Goal: Transaction & Acquisition: Purchase product/service

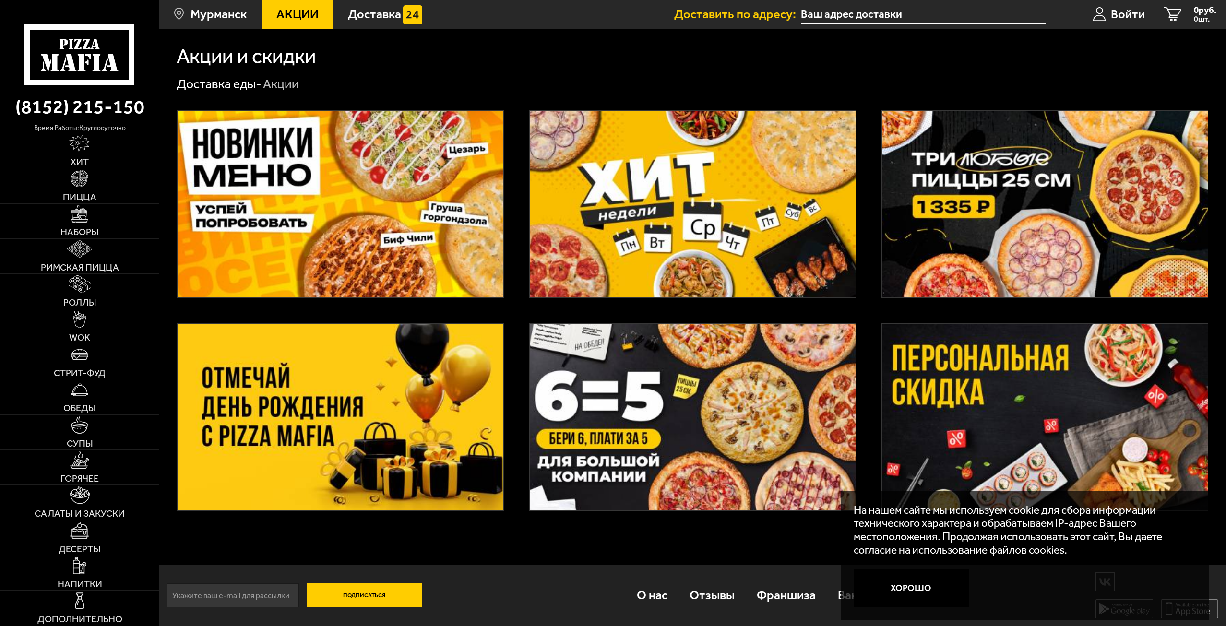
click at [958, 211] on img at bounding box center [1045, 204] width 326 height 187
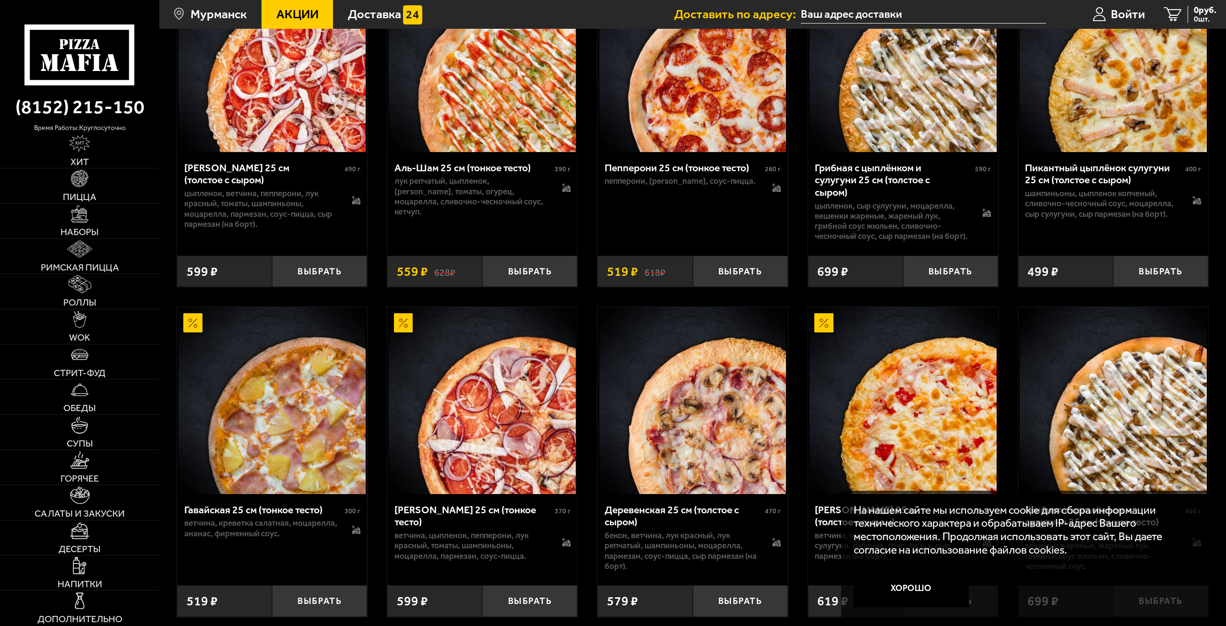
scroll to position [1152, 0]
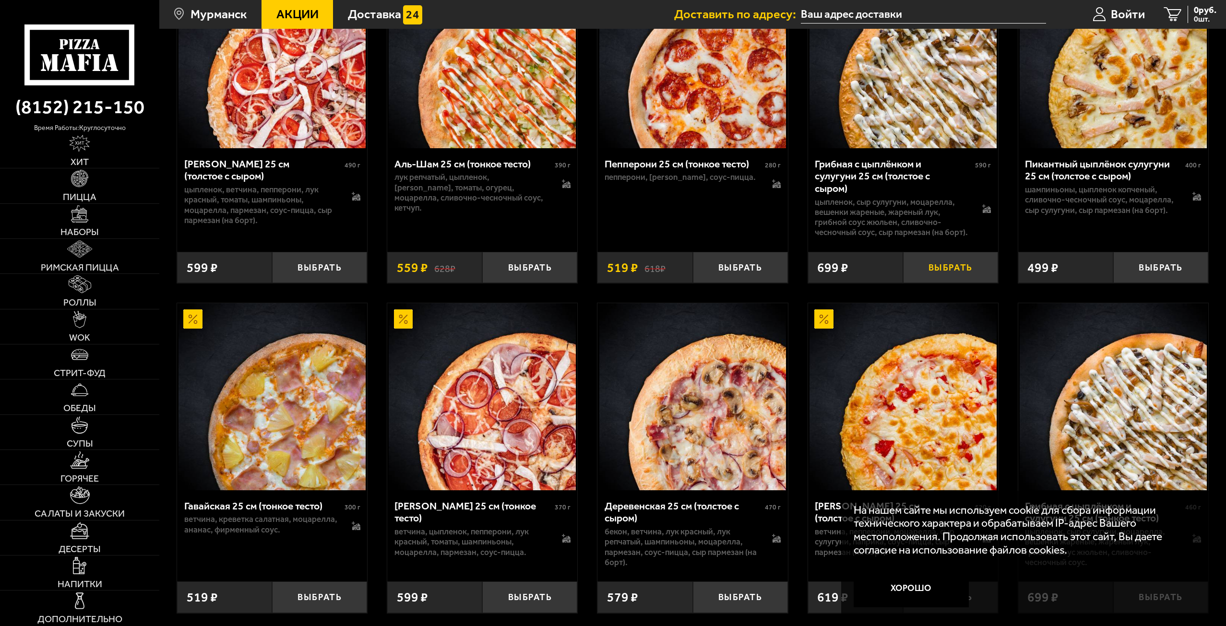
click at [966, 273] on button "Выбрать" at bounding box center [950, 267] width 95 height 31
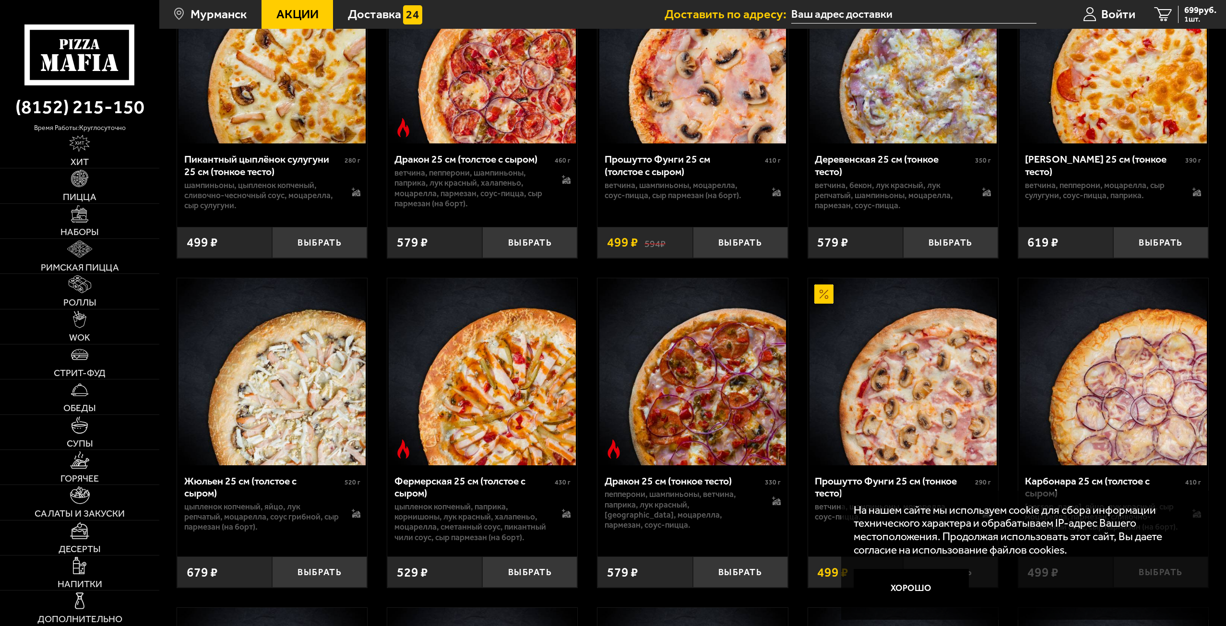
scroll to position [1871, 0]
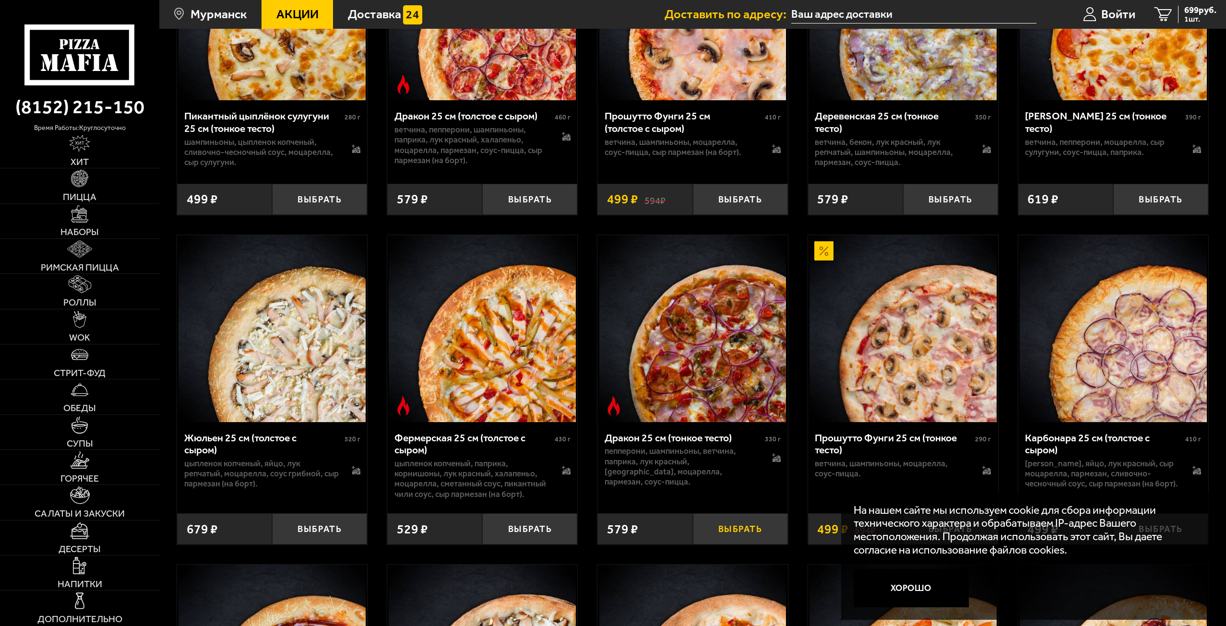
click at [734, 542] on button "Выбрать" at bounding box center [740, 528] width 95 height 31
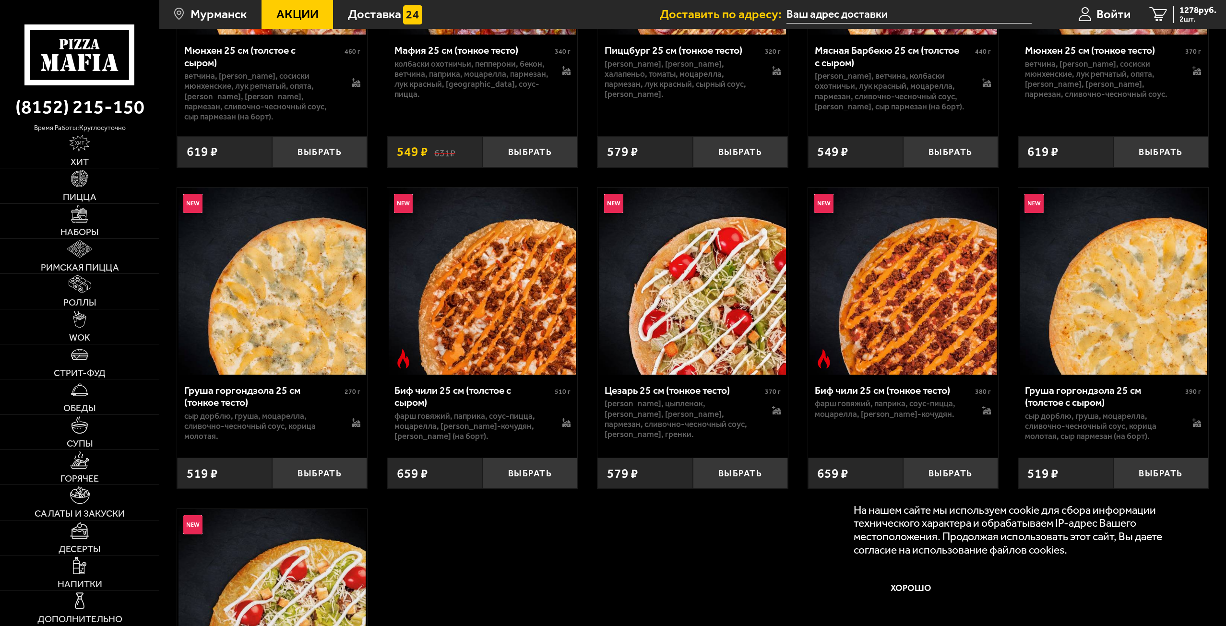
scroll to position [3599, 0]
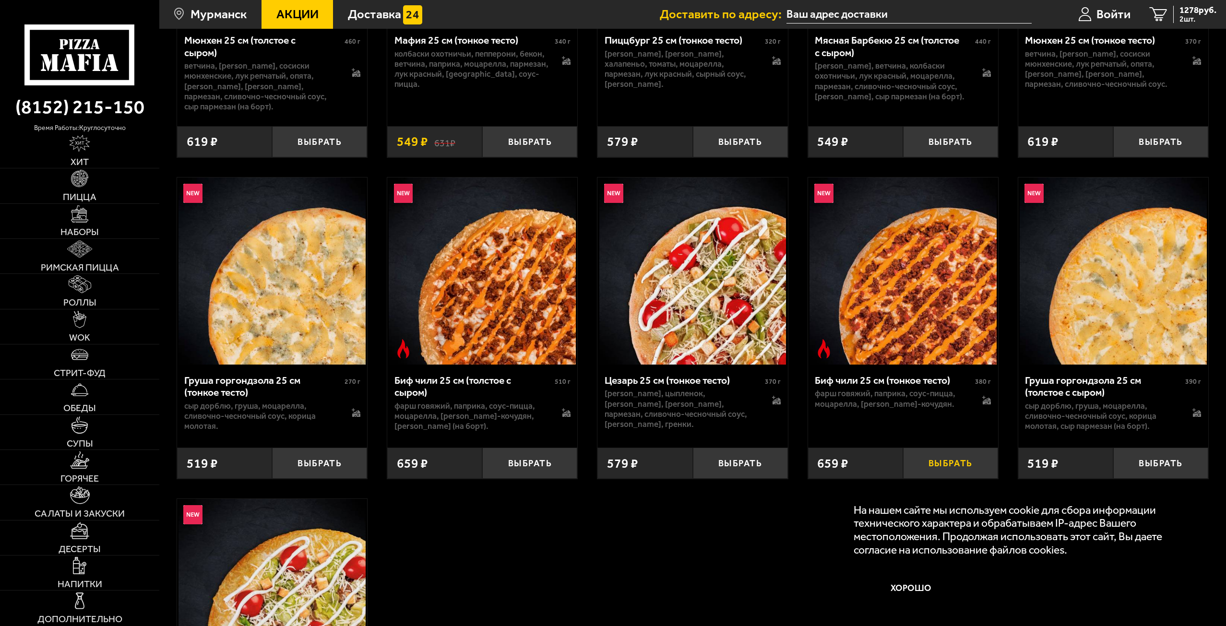
click at [941, 479] on button "Выбрать" at bounding box center [950, 463] width 95 height 31
click at [1181, 12] on span "1335 руб." at bounding box center [1197, 10] width 37 height 9
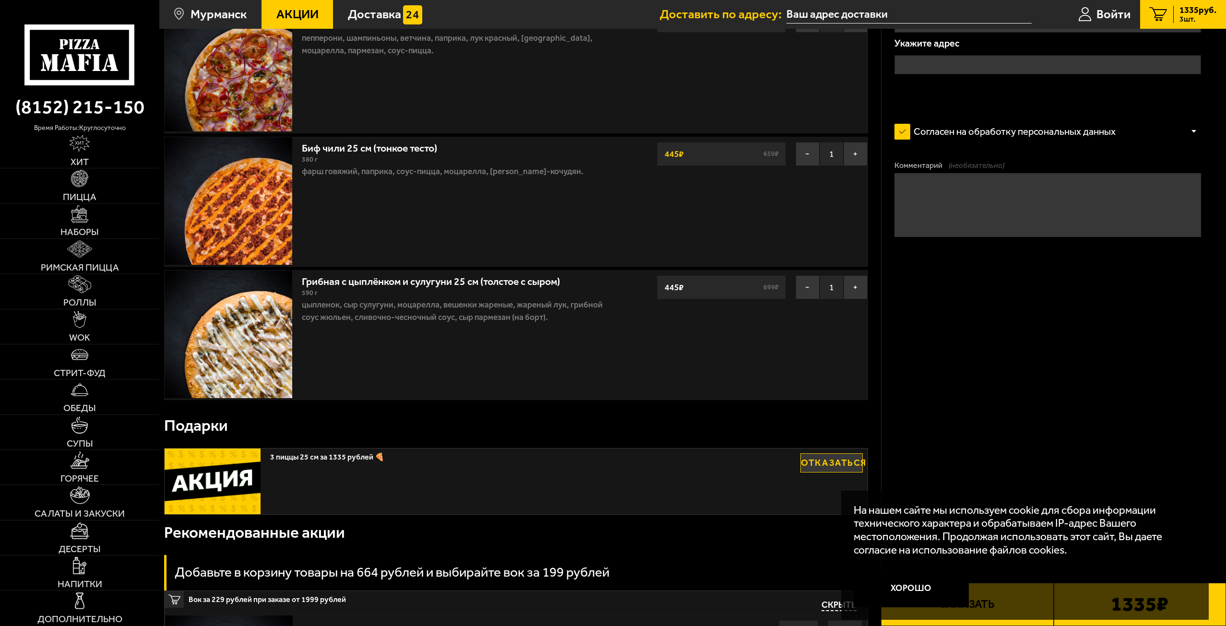
scroll to position [336, 0]
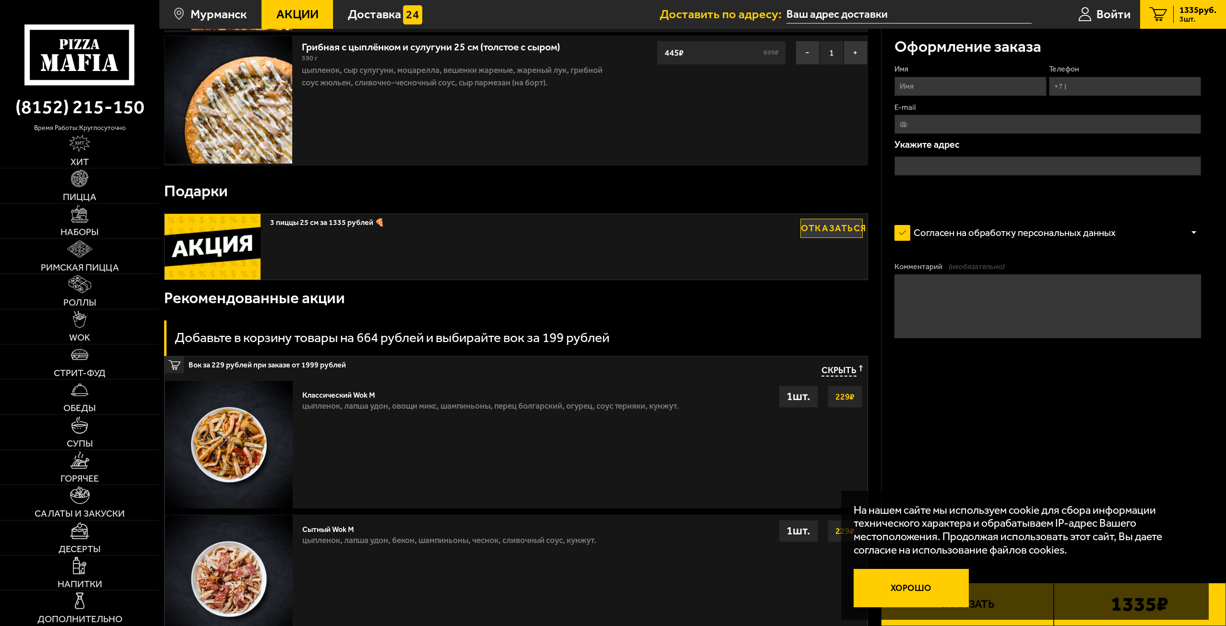
click at [919, 594] on button "Хорошо" at bounding box center [911, 588] width 115 height 38
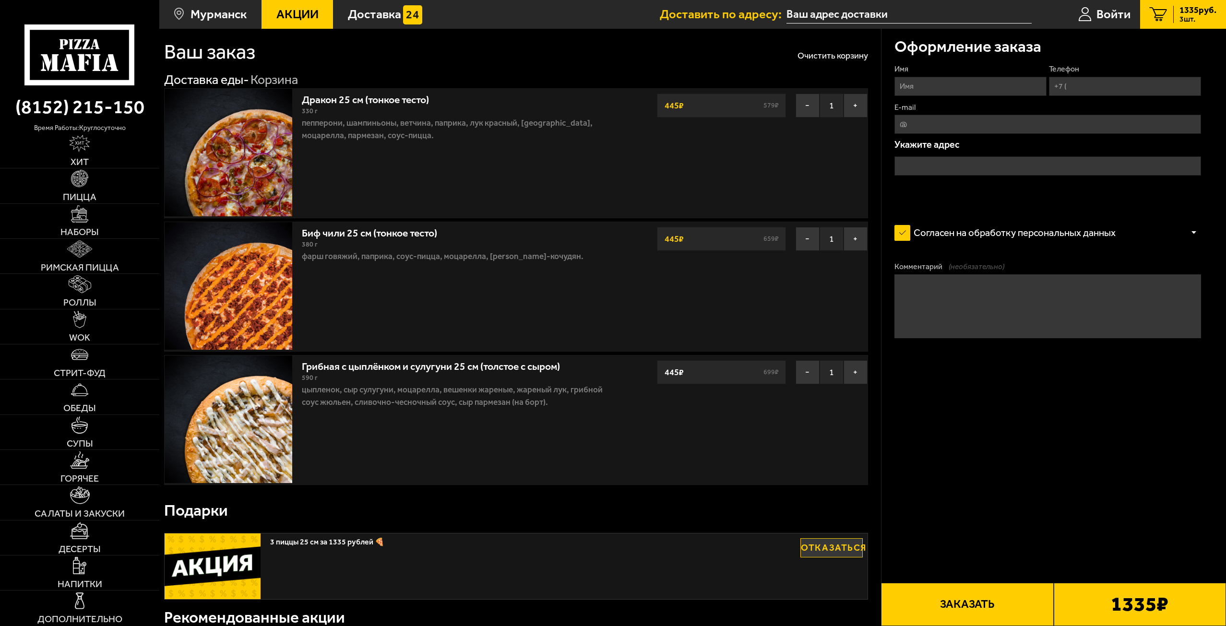
scroll to position [0, 0]
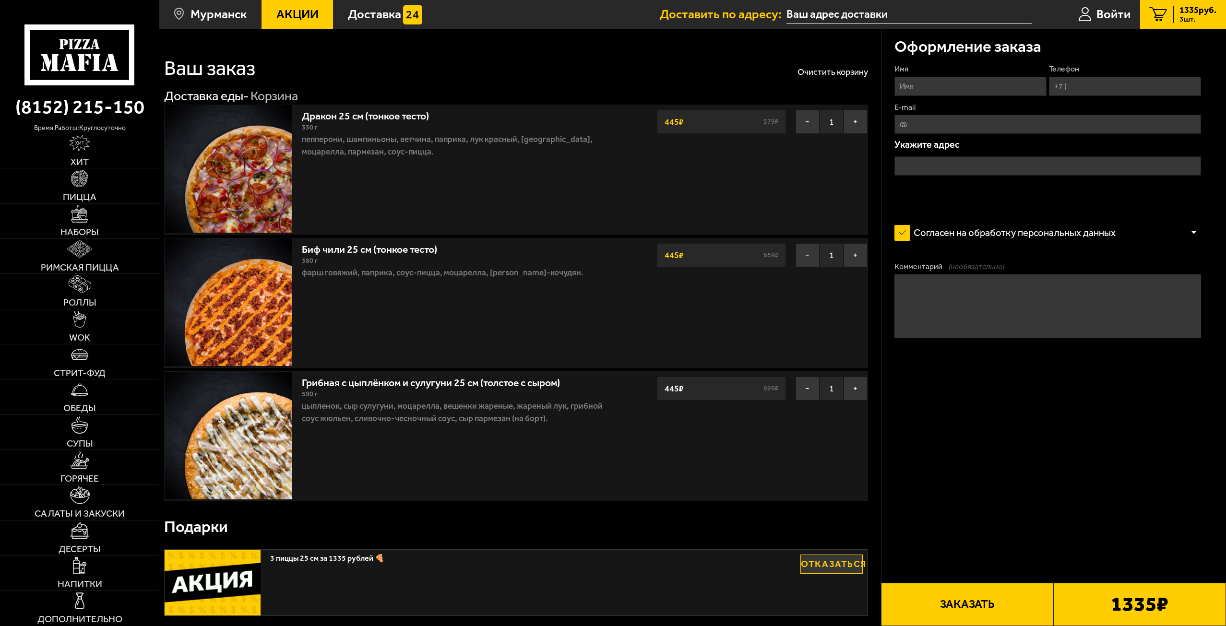
click at [989, 76] on fieldset "Имя" at bounding box center [970, 80] width 152 height 32
click at [949, 83] on input "Имя" at bounding box center [970, 86] width 152 height 19
type input "[PERSON_NAME]"
type input "[PHONE_NUMBER]"
type input "[EMAIL_ADDRESS][DOMAIN_NAME]"
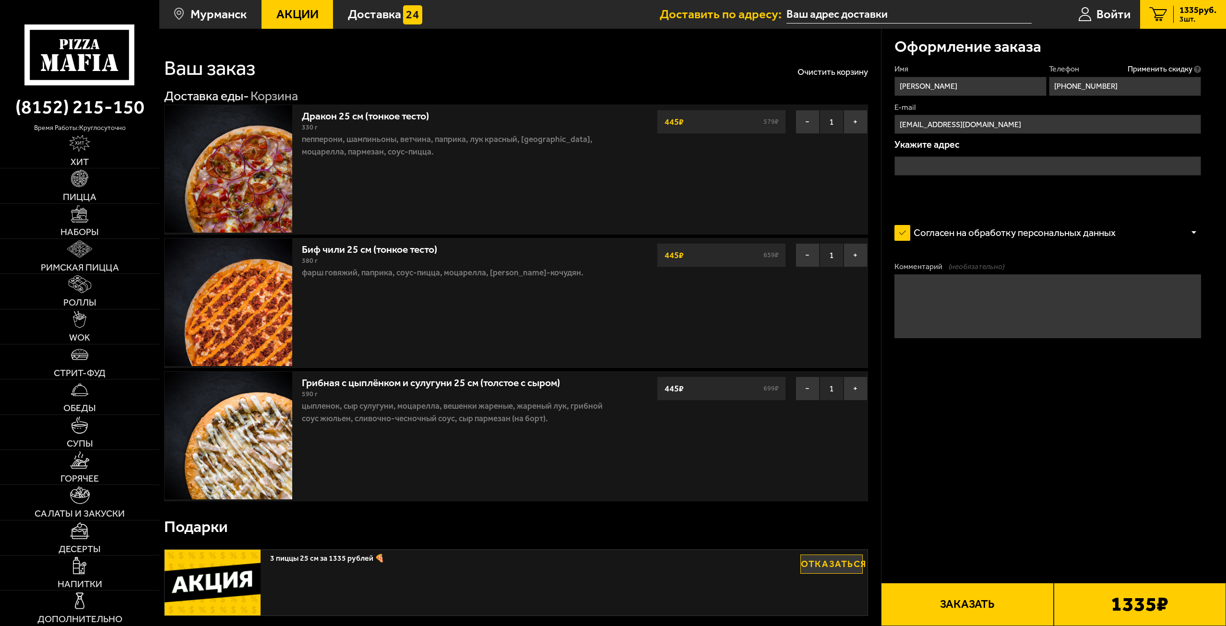
click at [947, 156] on div "Укажите адрес" at bounding box center [1047, 164] width 307 height 48
click at [936, 165] on input "text" at bounding box center [1047, 165] width 307 height 19
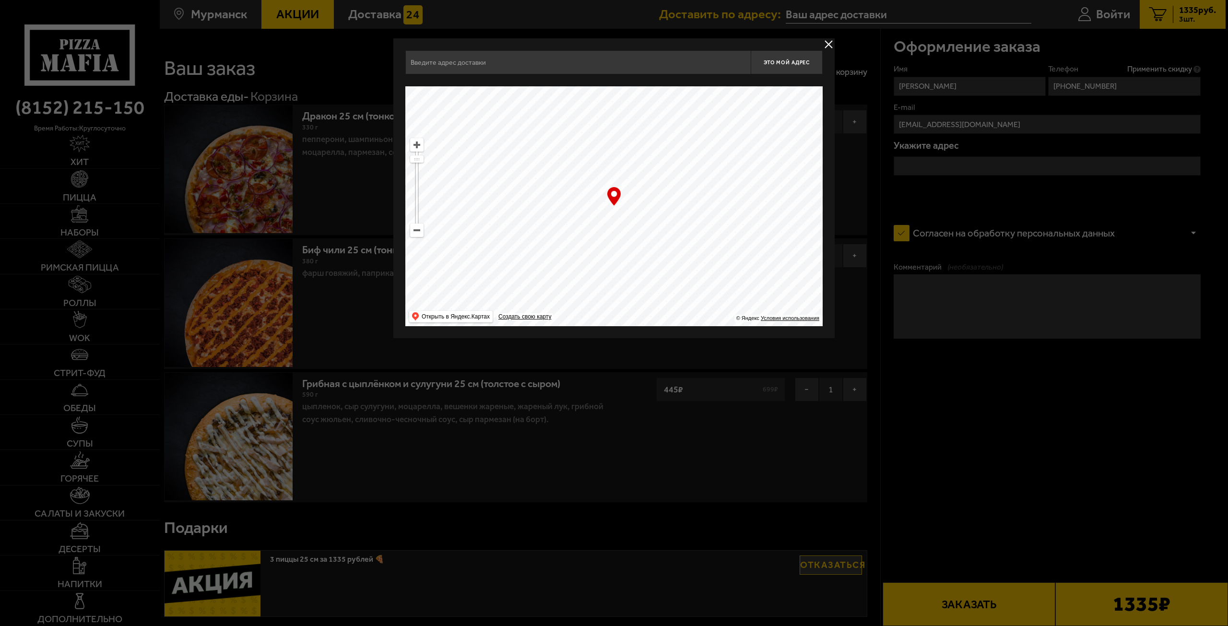
click at [482, 66] on input "text" at bounding box center [577, 62] width 345 height 24
type input "л"
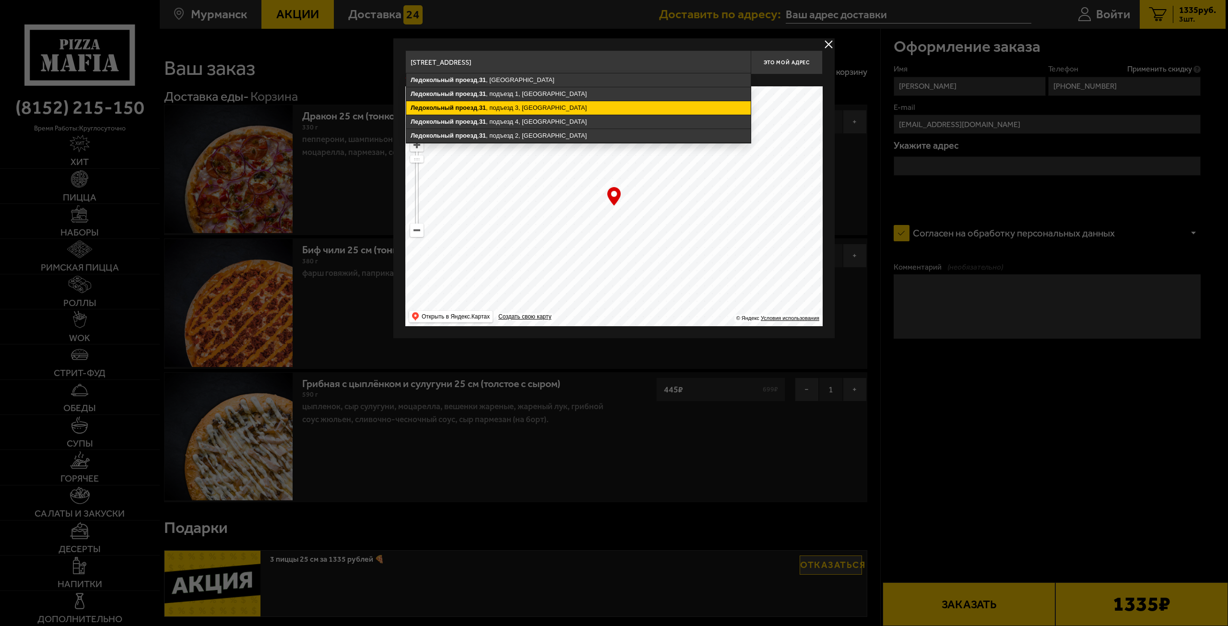
click at [534, 106] on ymaps "Ледокольный проезд , 31 , подъезд 3, Мурманск" at bounding box center [578, 107] width 345 height 13
type input "Мурманск, Ледокольный проезд, 31, подъезд 3"
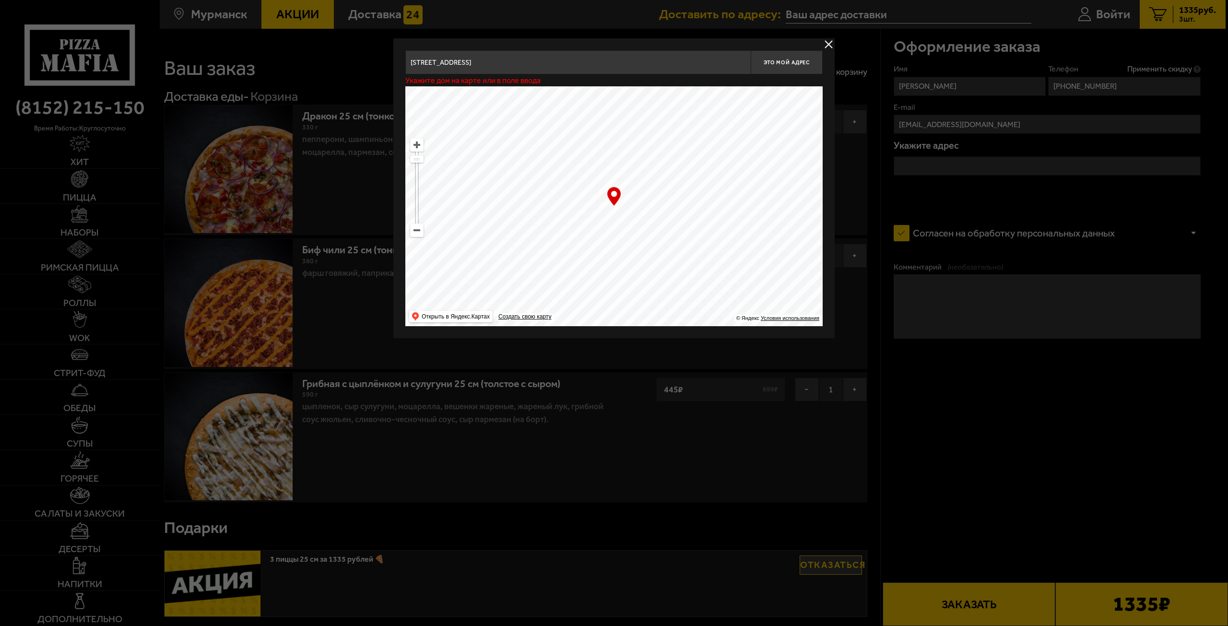
type input "[STREET_ADDRESS]"
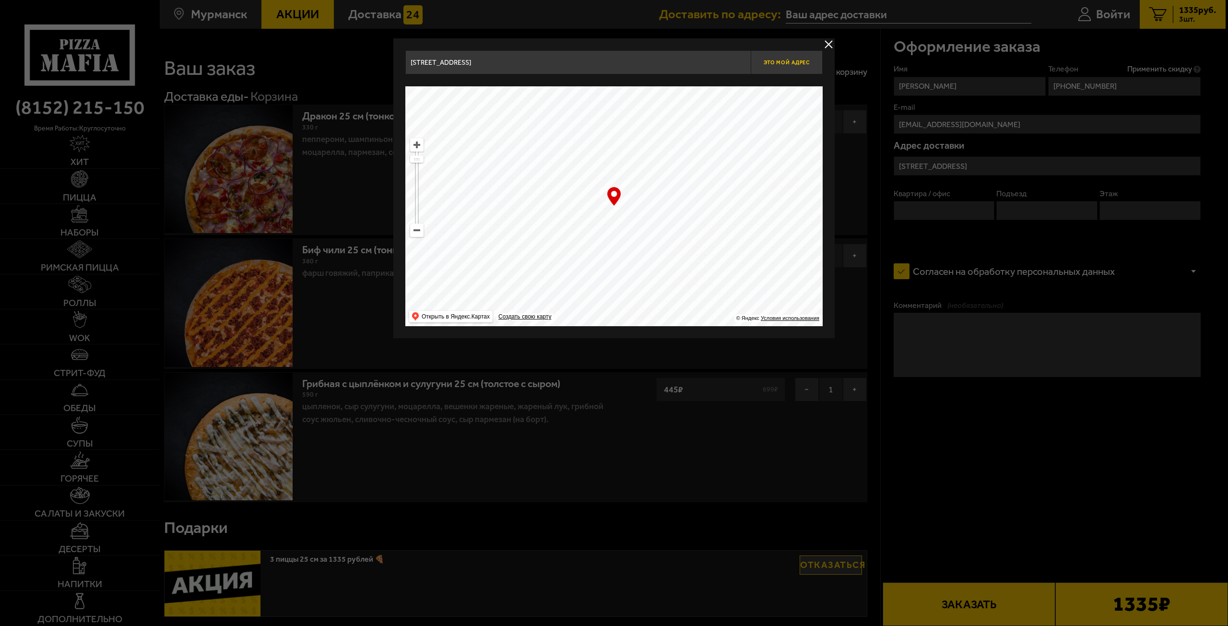
click at [796, 64] on span "Это мой адрес" at bounding box center [787, 62] width 46 height 6
type input "[STREET_ADDRESS]"
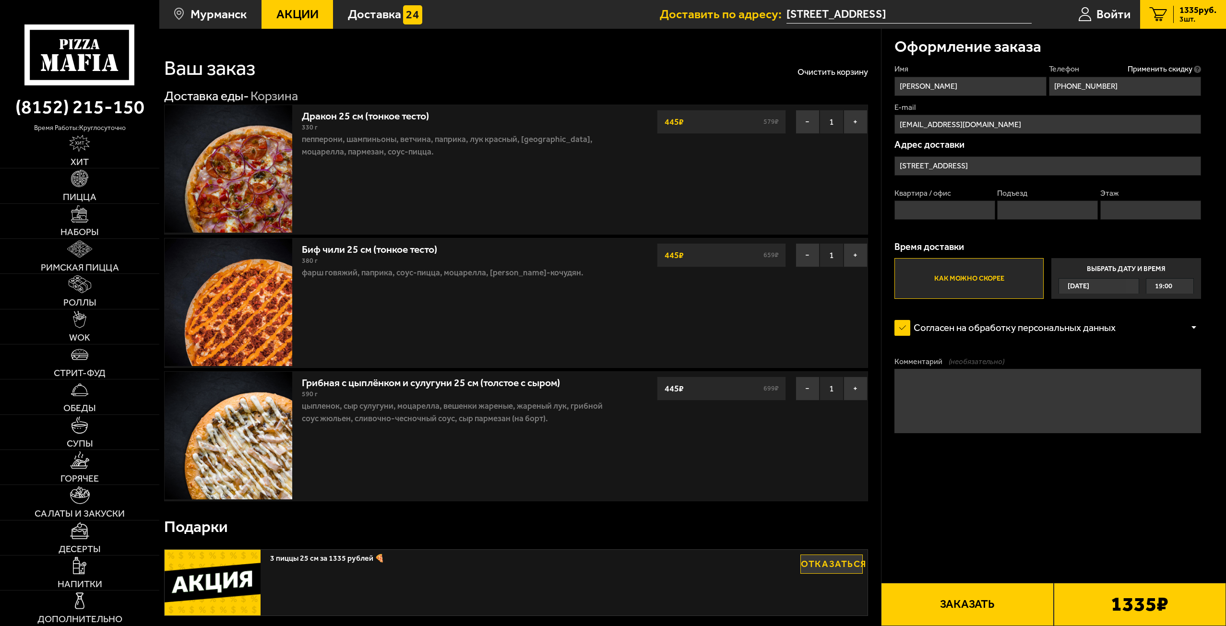
click at [949, 206] on input "Квартира / офис" at bounding box center [944, 210] width 101 height 19
type input "79"
click at [1034, 211] on input "Подъезд" at bounding box center [1047, 210] width 101 height 19
type input "3"
click at [1124, 213] on input "Этаж" at bounding box center [1150, 210] width 101 height 19
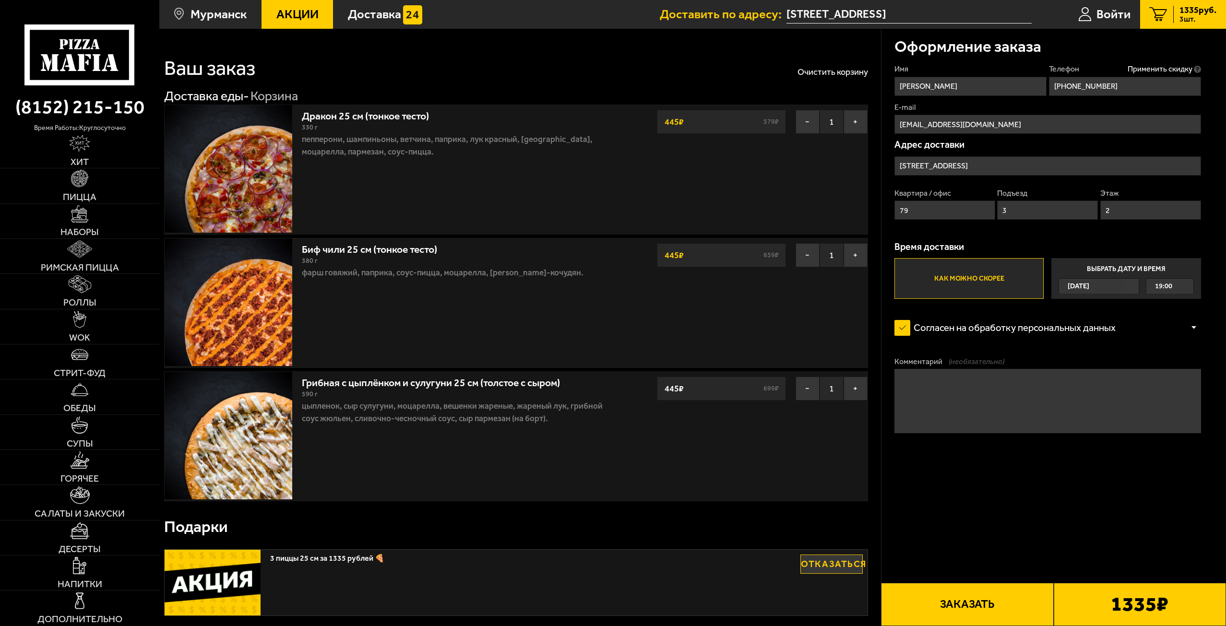
type input "2"
click at [970, 605] on button "Заказать" at bounding box center [967, 604] width 172 height 43
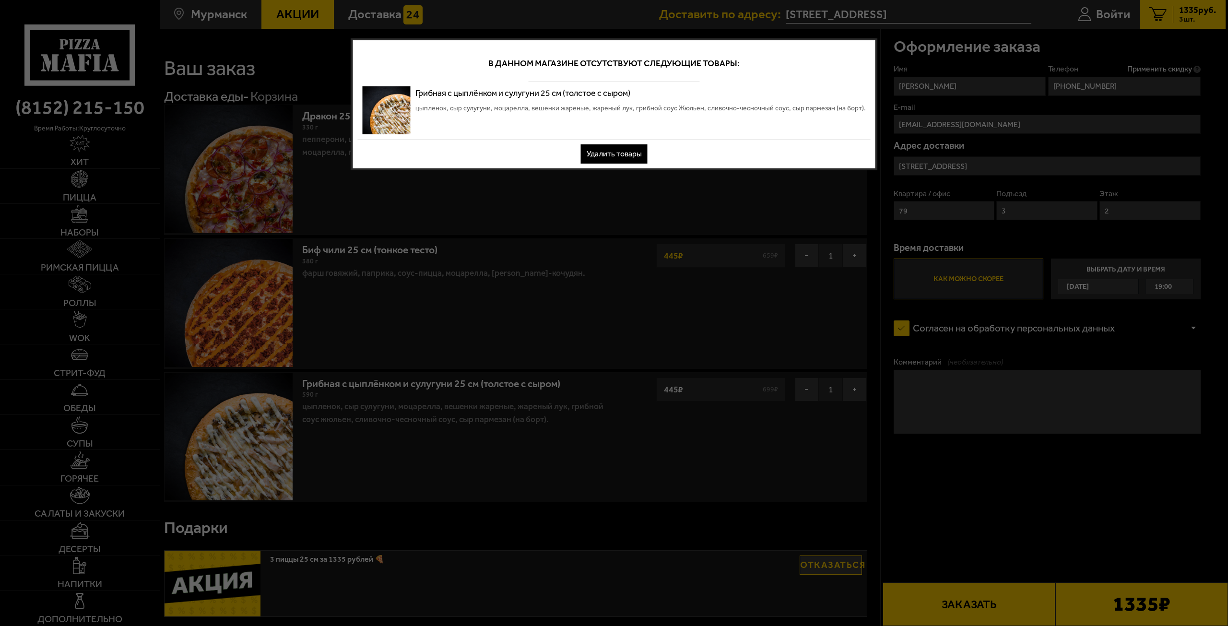
click at [595, 159] on button "Удалить товары" at bounding box center [614, 153] width 67 height 19
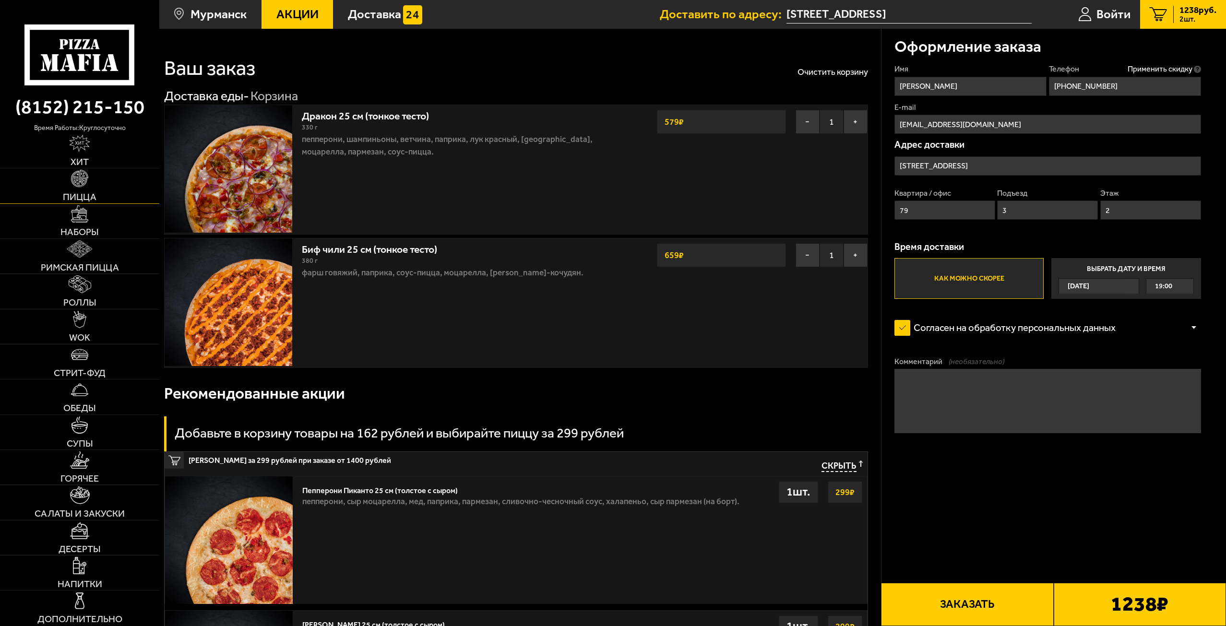
click at [58, 182] on link "Пицца" at bounding box center [79, 185] width 159 height 35
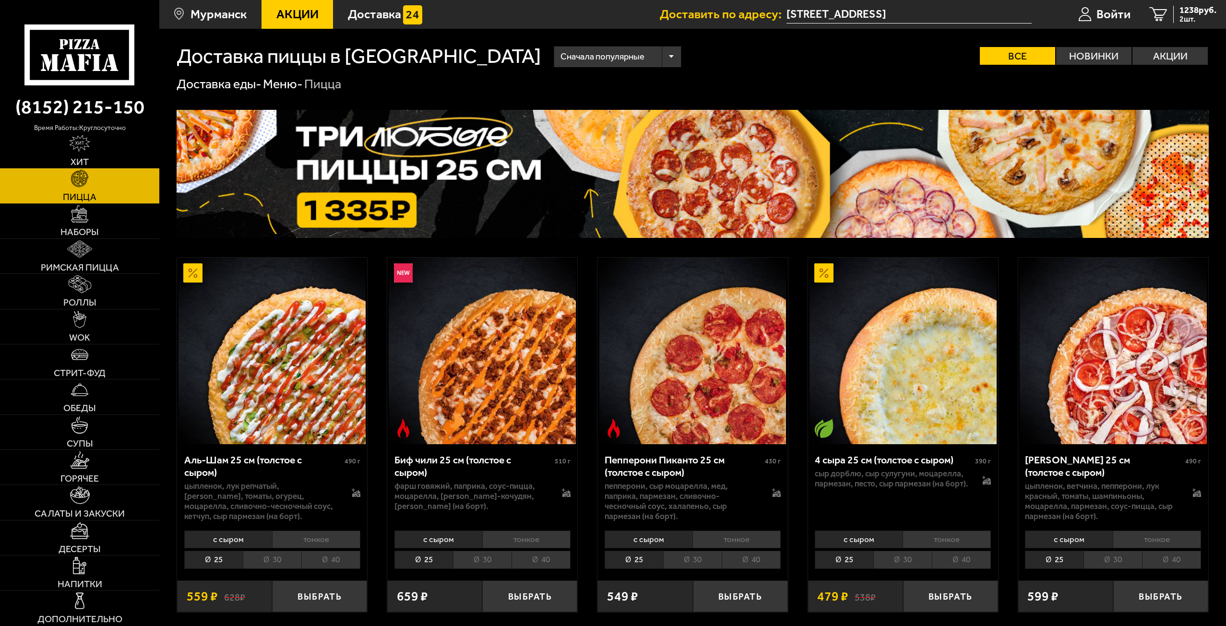
click at [652, 182] on img at bounding box center [693, 174] width 1032 height 128
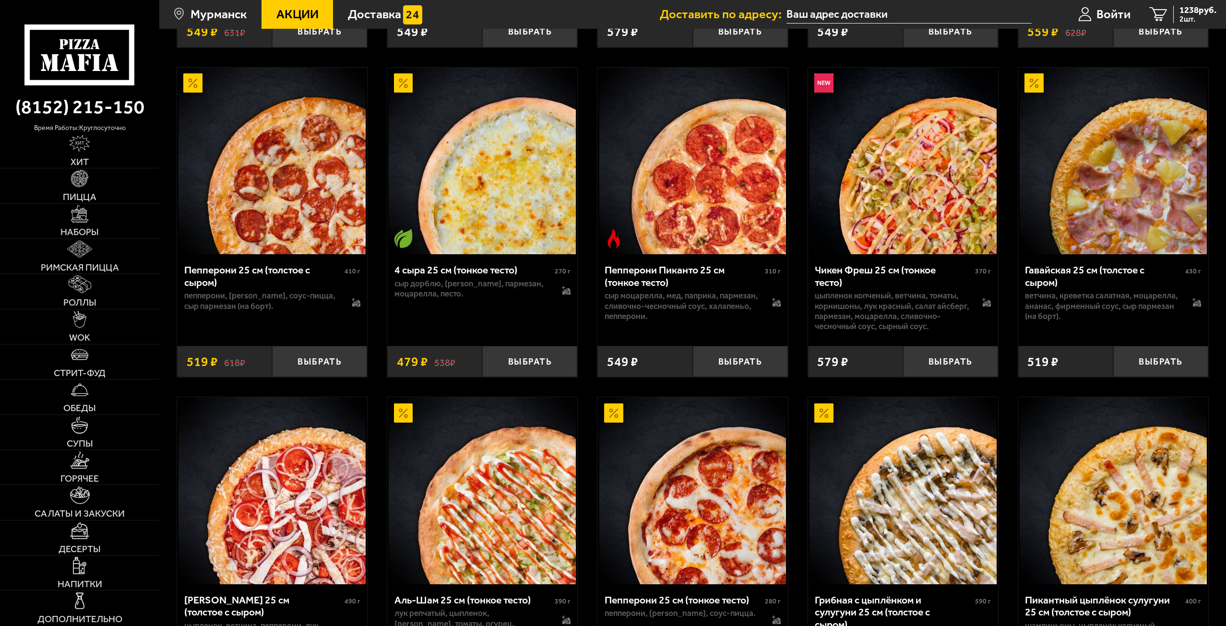
scroll to position [720, 0]
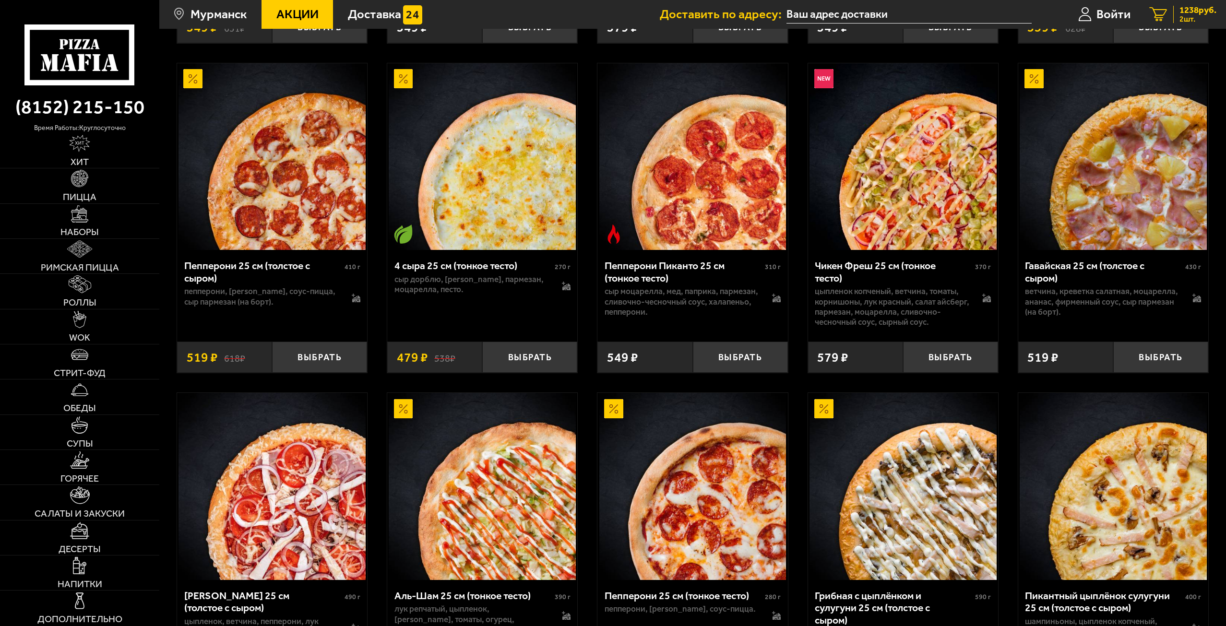
drag, startPoint x: 1179, startPoint y: 5, endPoint x: 1187, endPoint y: 15, distance: 12.8
drag, startPoint x: 1187, startPoint y: 15, endPoint x: 1193, endPoint y: 13, distance: 7.0
click at [1193, 13] on span "1238 руб." at bounding box center [1197, 10] width 37 height 9
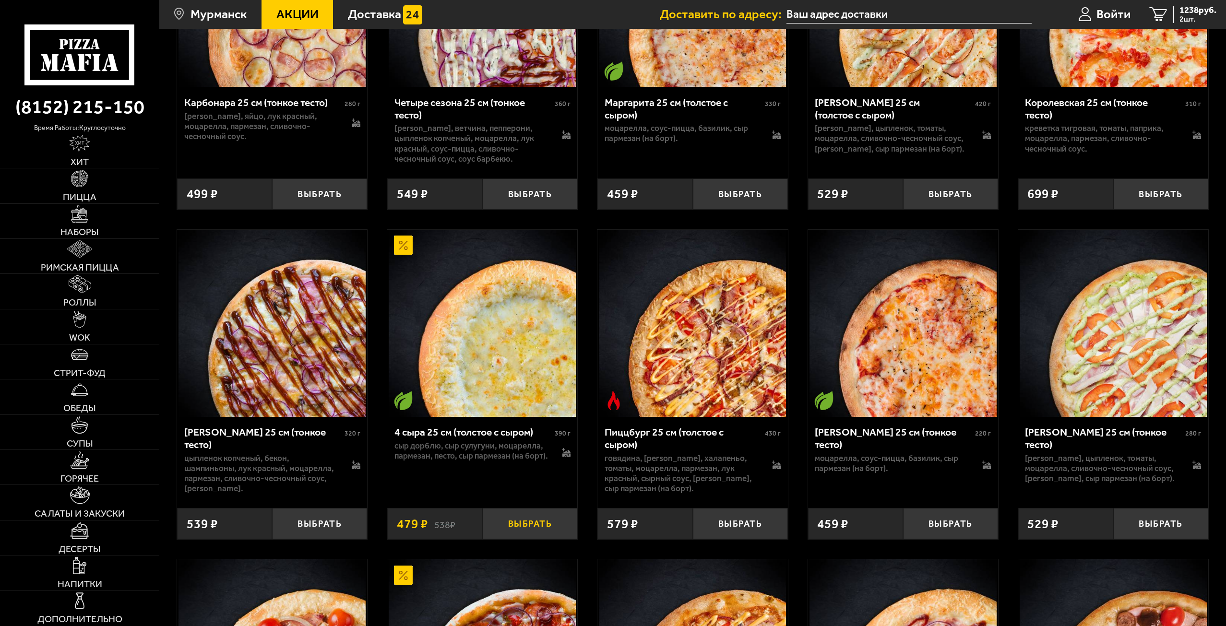
scroll to position [2879, 0]
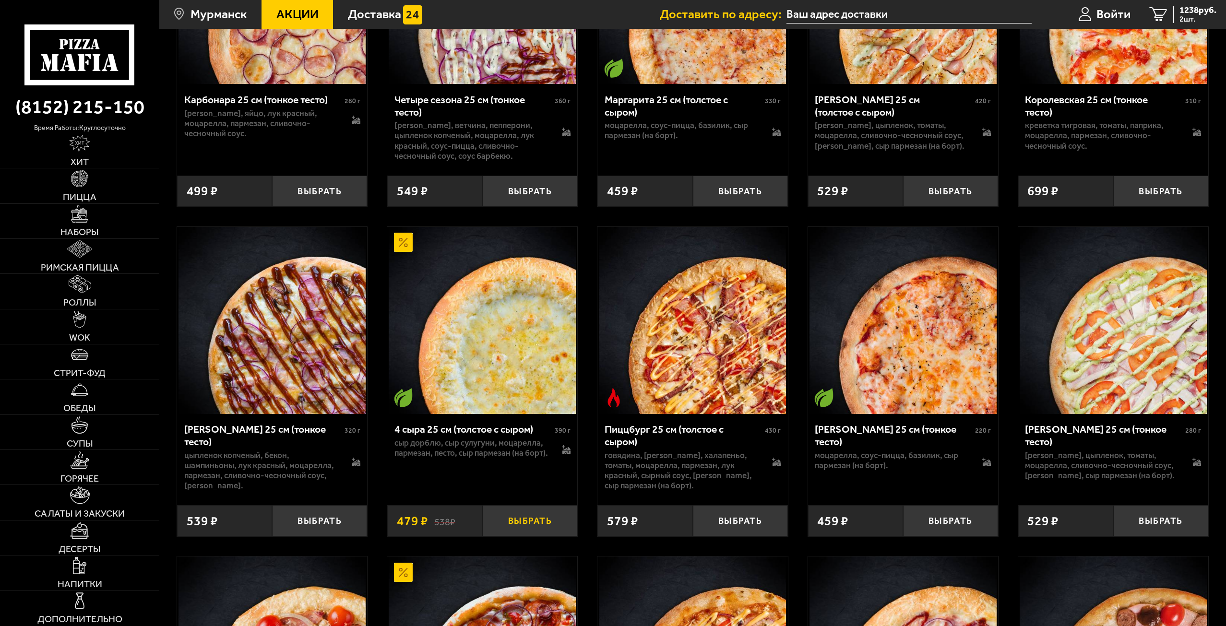
click at [526, 536] on button "Выбрать" at bounding box center [529, 520] width 95 height 31
click at [1202, 17] on span "3 шт." at bounding box center [1197, 19] width 37 height 8
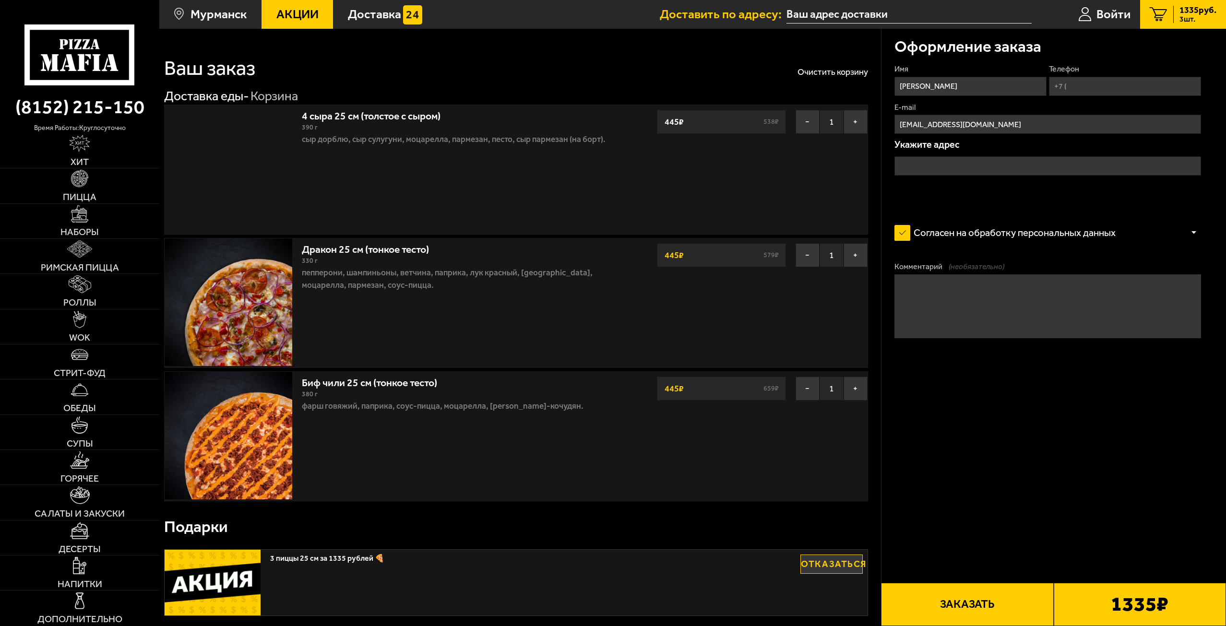
type input "[STREET_ADDRESS]"
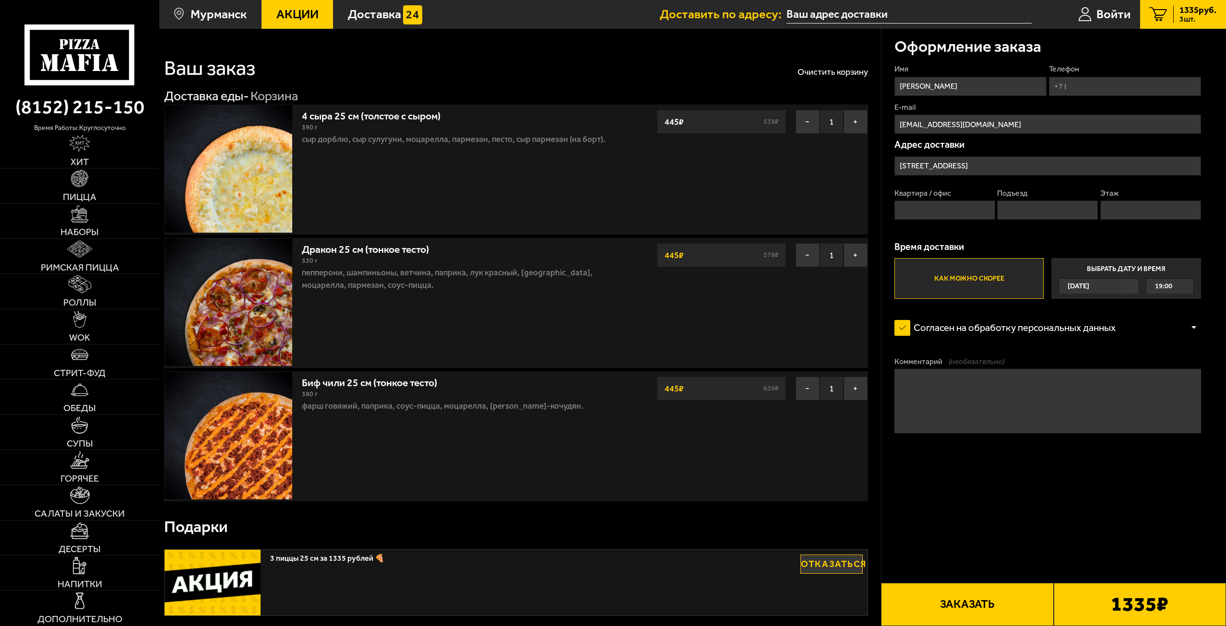
click at [949, 212] on input "Квартира / офис" at bounding box center [944, 210] width 101 height 19
type input "79"
click at [1017, 210] on input "Подъезд" at bounding box center [1047, 210] width 101 height 19
type input "3"
click at [1129, 208] on input "Этаж" at bounding box center [1150, 210] width 101 height 19
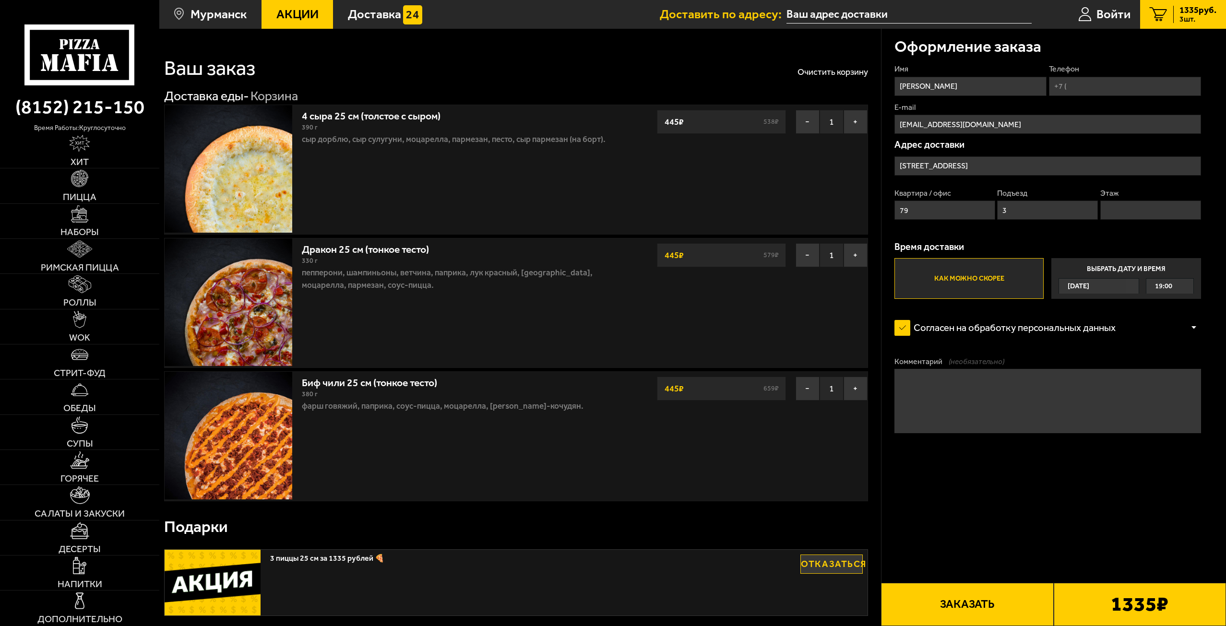
type input "2"
click at [1086, 85] on input "Телефон" at bounding box center [1125, 86] width 152 height 19
type input "[PHONE_NUMBER]"
click at [963, 609] on button "Заказать" at bounding box center [967, 604] width 172 height 43
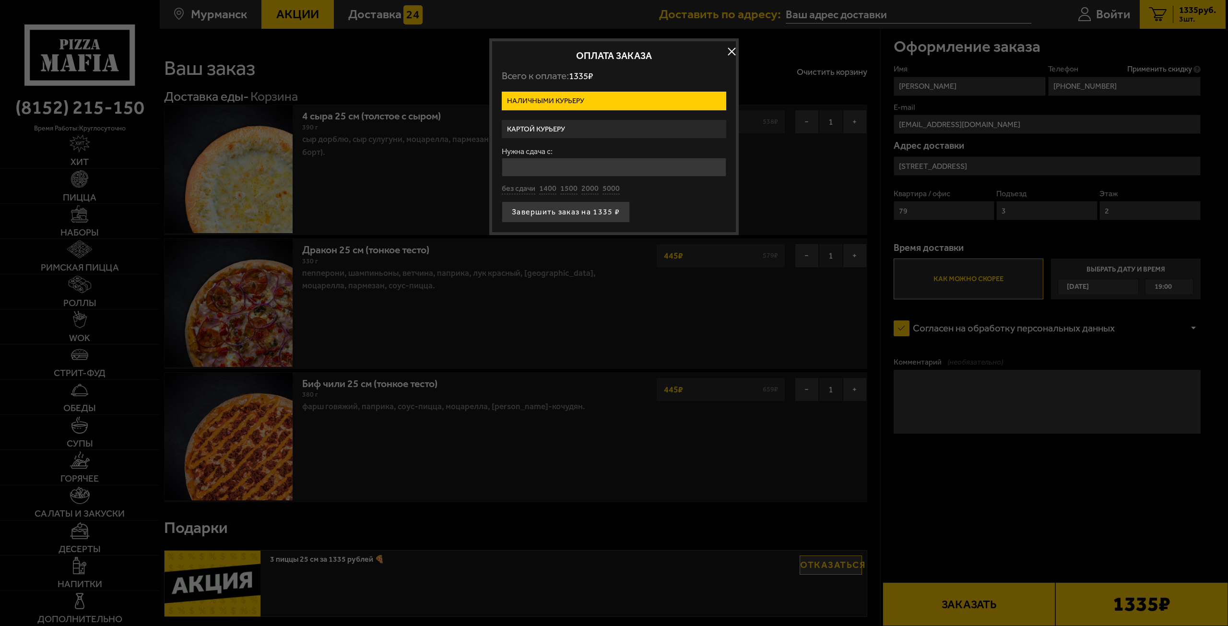
click at [598, 130] on label "Картой курьеру" at bounding box center [614, 129] width 225 height 19
click at [0, 0] on input "Картой курьеру" at bounding box center [0, 0] width 0 height 0
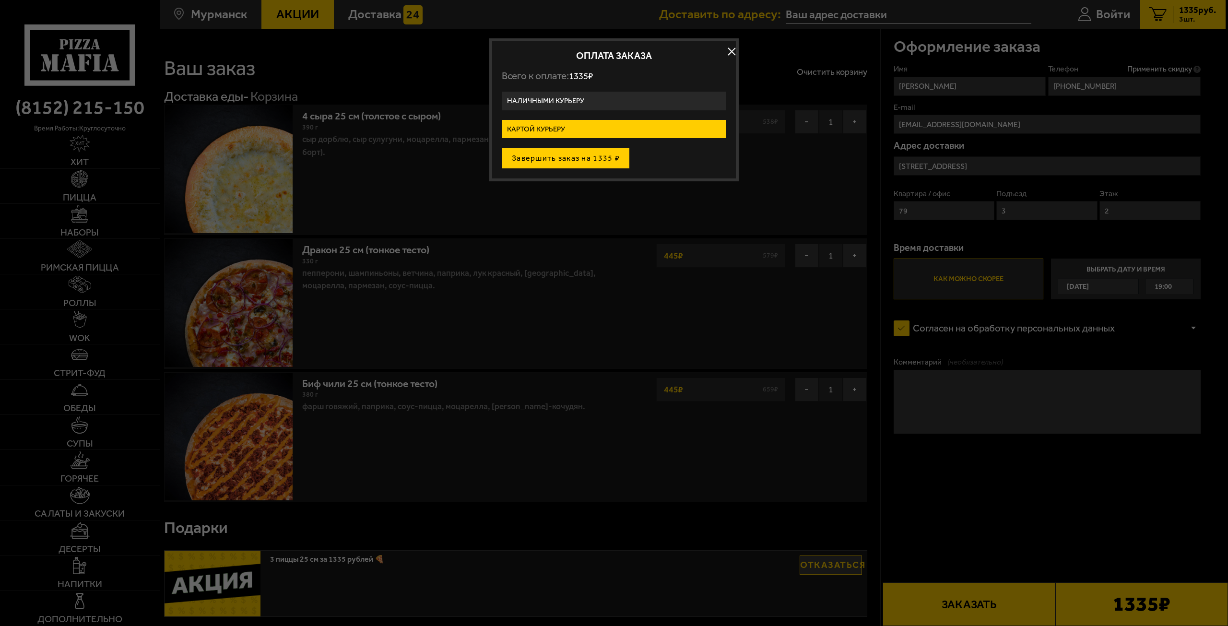
click at [600, 161] on button "Завершить заказ на 1335 ₽" at bounding box center [566, 158] width 128 height 21
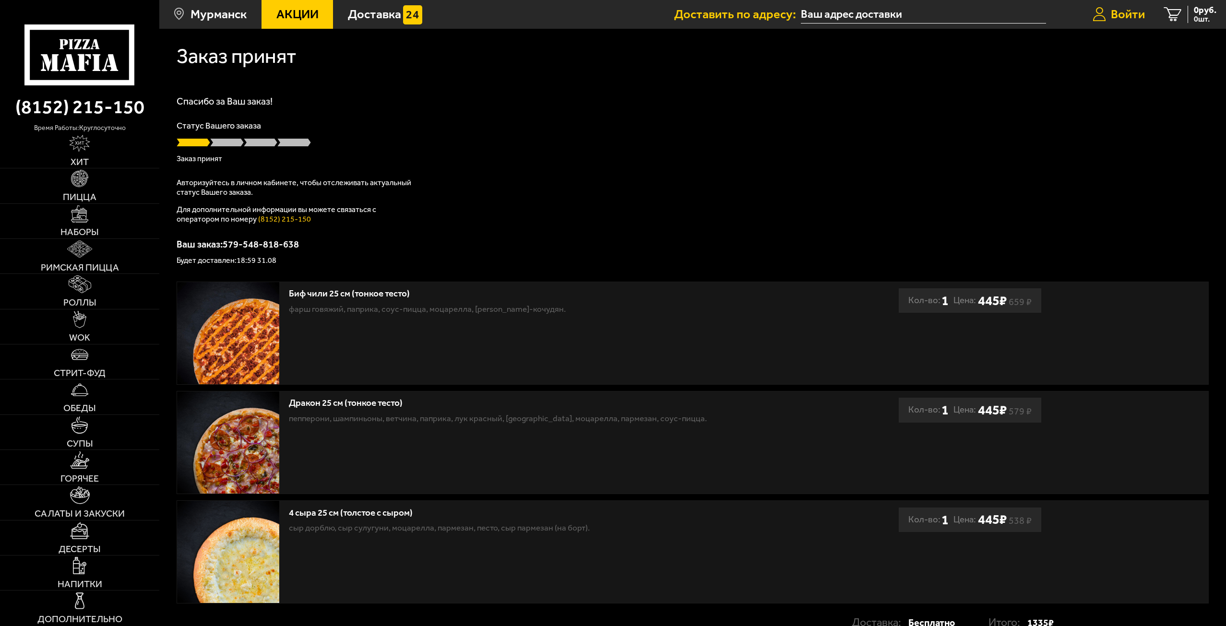
click at [1104, 15] on icon at bounding box center [1099, 14] width 13 height 15
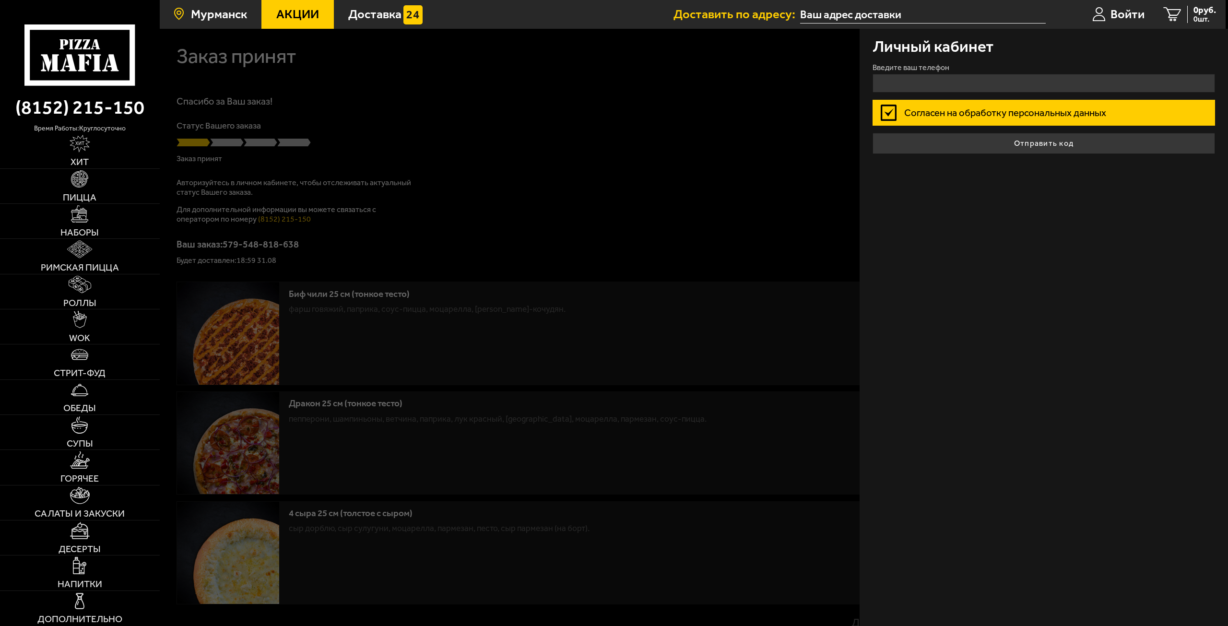
click at [226, 13] on span "Мурманск" at bounding box center [219, 14] width 56 height 12
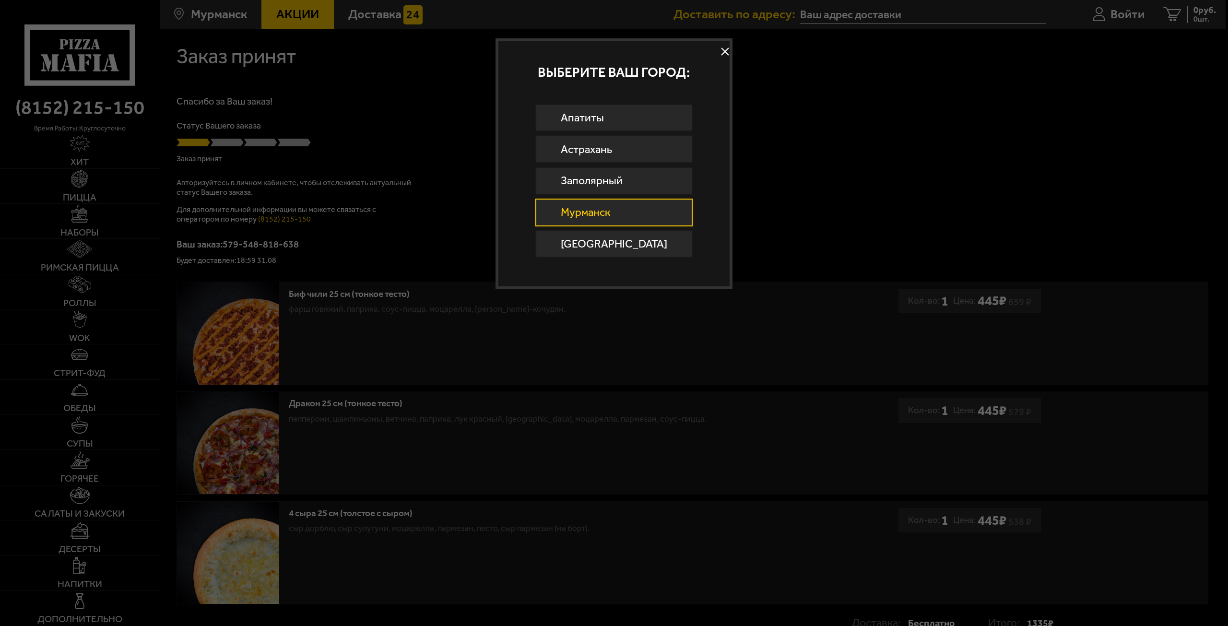
click at [718, 54] on button at bounding box center [725, 52] width 14 height 14
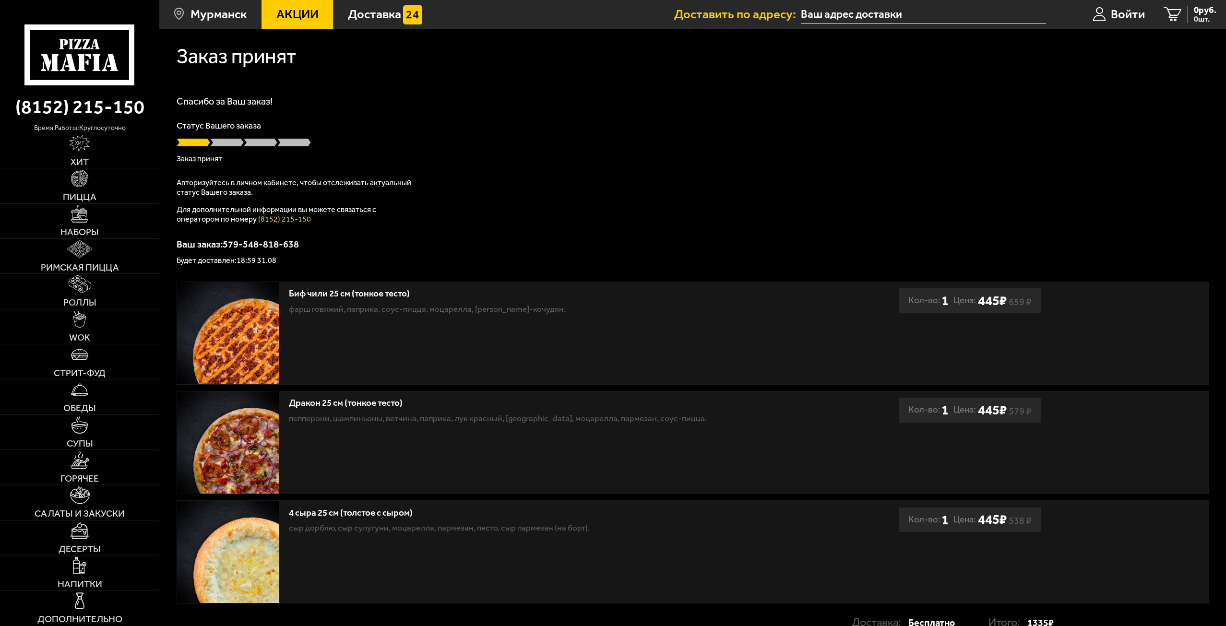
click at [833, 12] on input "text" at bounding box center [923, 15] width 245 height 18
type input "[STREET_ADDRESS]"
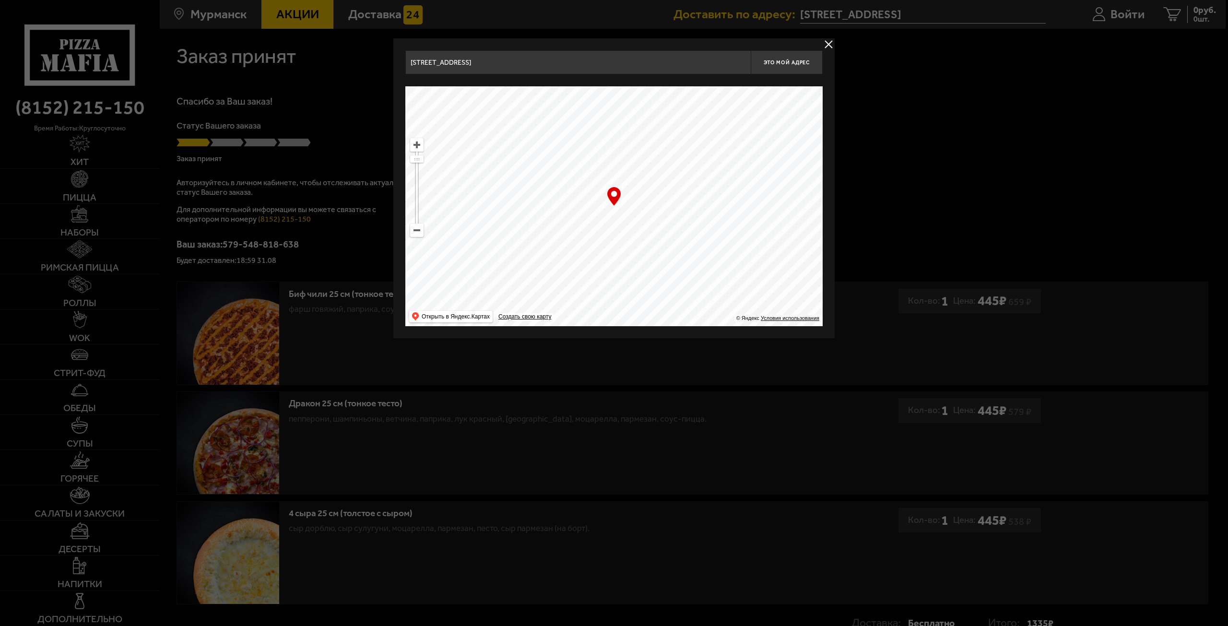
click at [839, 46] on div at bounding box center [614, 313] width 1228 height 626
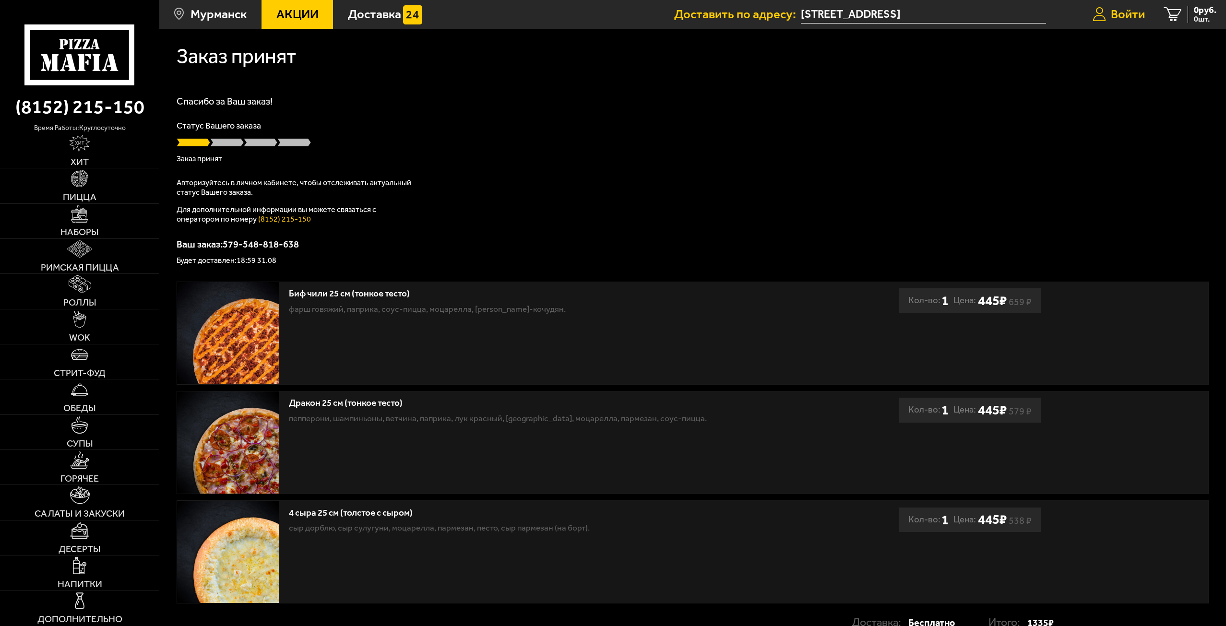
click at [1118, 8] on span "Войти" at bounding box center [1128, 14] width 34 height 12
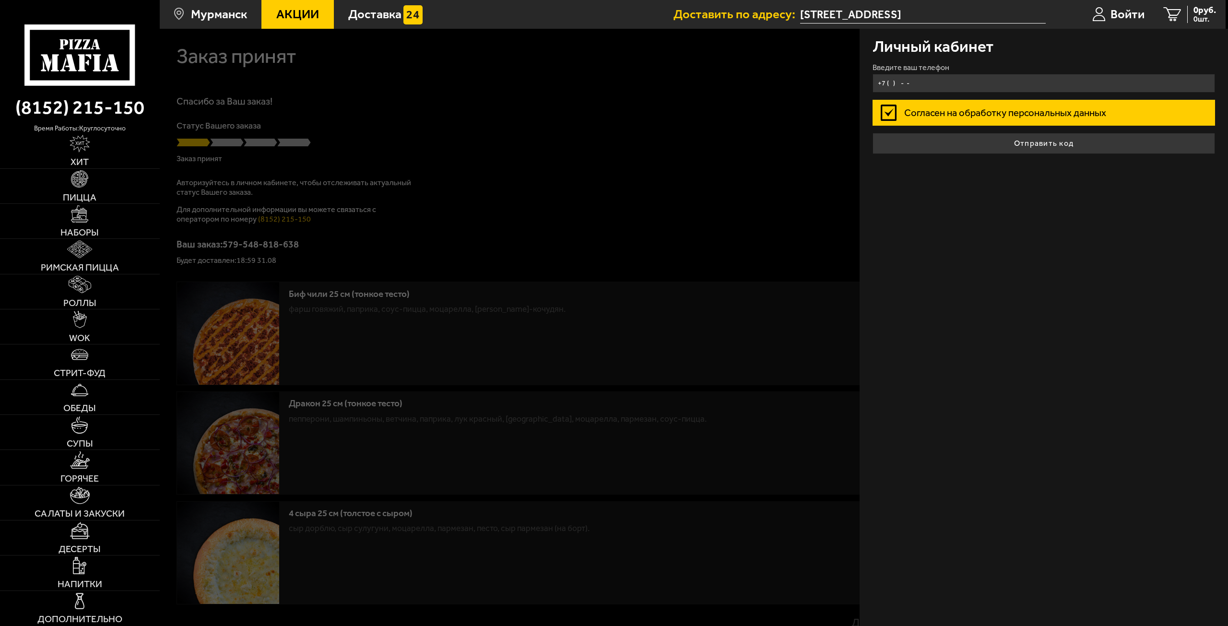
click at [967, 78] on input "+7 ( ) - -" at bounding box center [1044, 83] width 343 height 19
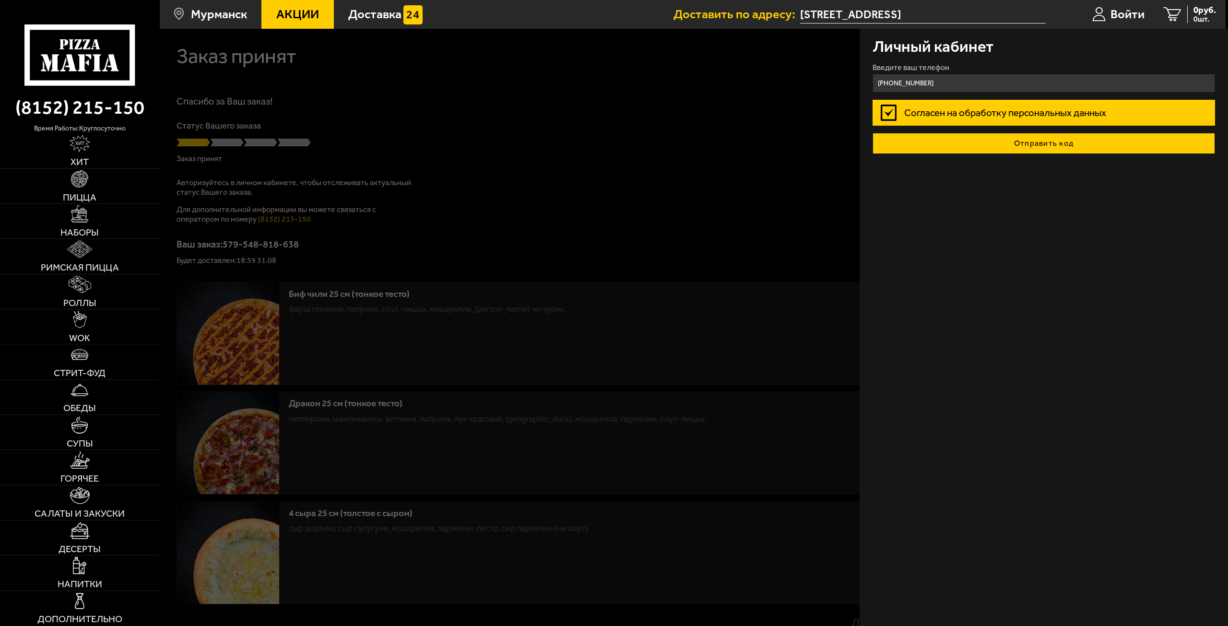
type input "[PHONE_NUMBER]"
click at [1035, 145] on button "Отправить код" at bounding box center [1044, 143] width 343 height 21
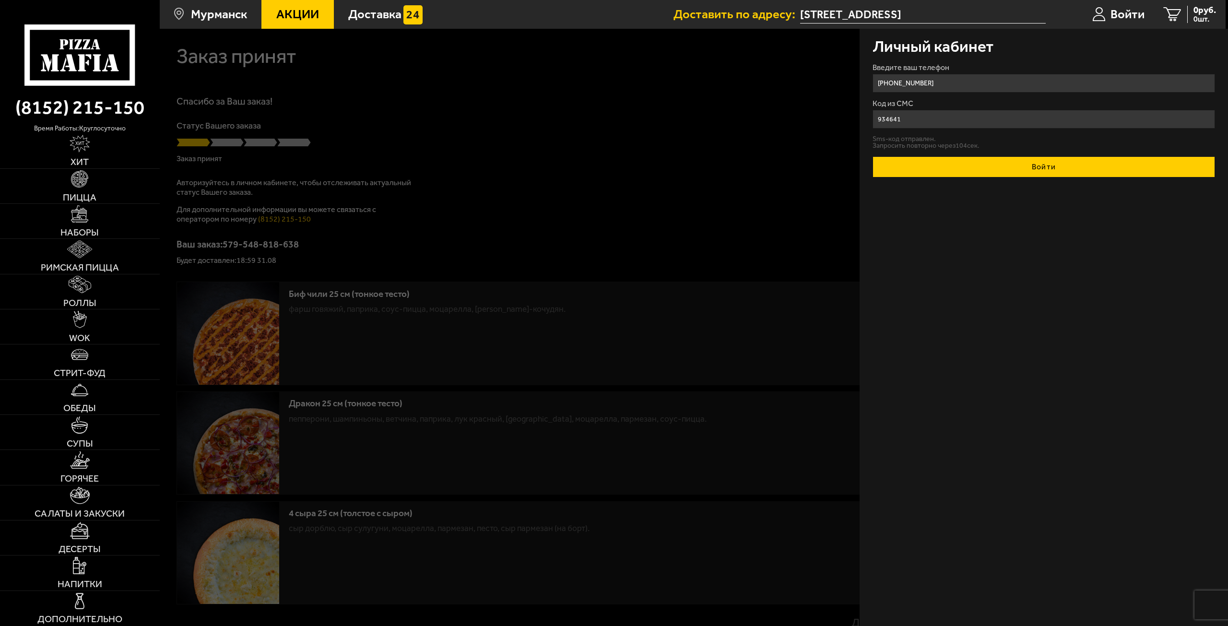
type input "934641"
click at [1107, 171] on button "Войти" at bounding box center [1044, 166] width 343 height 21
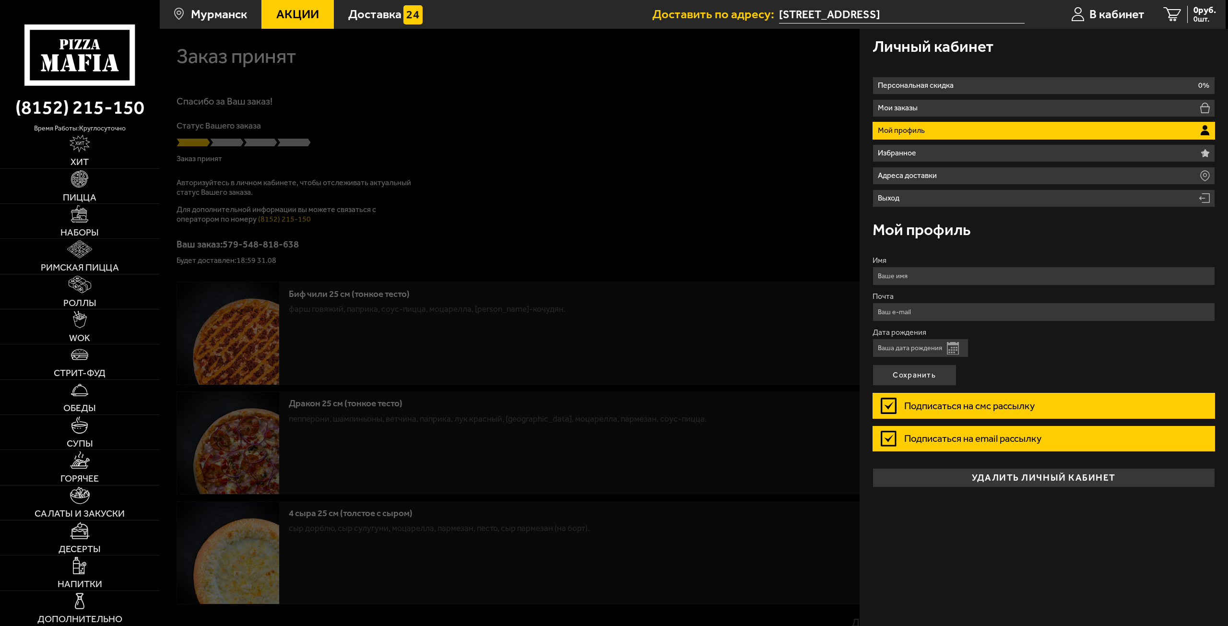
click at [959, 281] on input "Имя" at bounding box center [1044, 276] width 343 height 19
drag, startPoint x: 989, startPoint y: 274, endPoint x: 936, endPoint y: 279, distance: 53.4
click at [936, 279] on input "[PERSON_NAME]" at bounding box center [1044, 276] width 343 height 19
type input "[PERSON_NAME]"
click at [1057, 377] on form "Имя [PERSON_NAME] Дата рождения Открыть календарь Подписаться на смс рассылку П…" at bounding box center [1044, 358] width 343 height 202
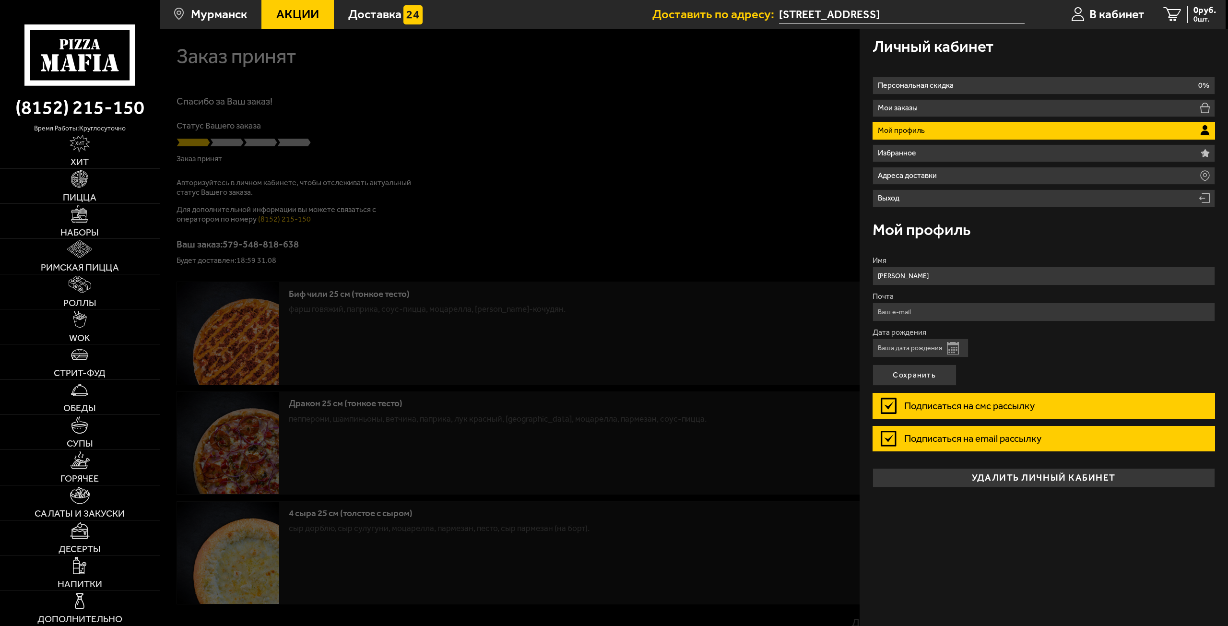
click at [916, 310] on input "Почта" at bounding box center [1044, 312] width 343 height 19
type input "[EMAIL_ADDRESS][DOMAIN_NAME]"
click at [937, 354] on input "Дата рождения" at bounding box center [921, 348] width 96 height 19
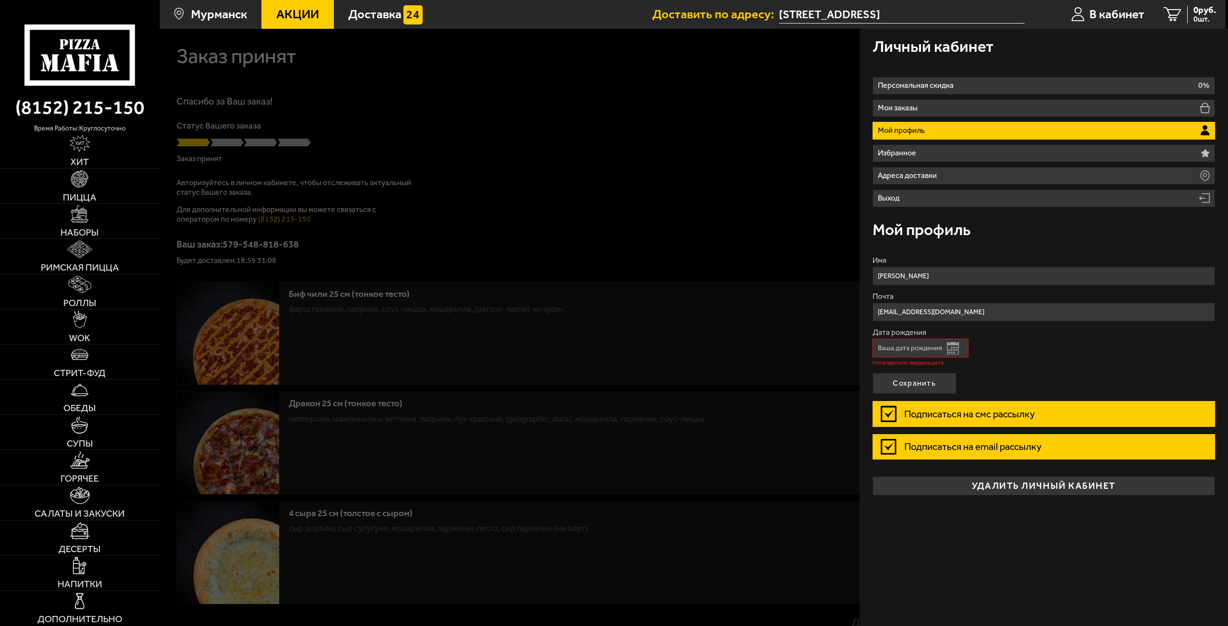
click at [957, 346] on button "Открыть календарь" at bounding box center [953, 348] width 12 height 12
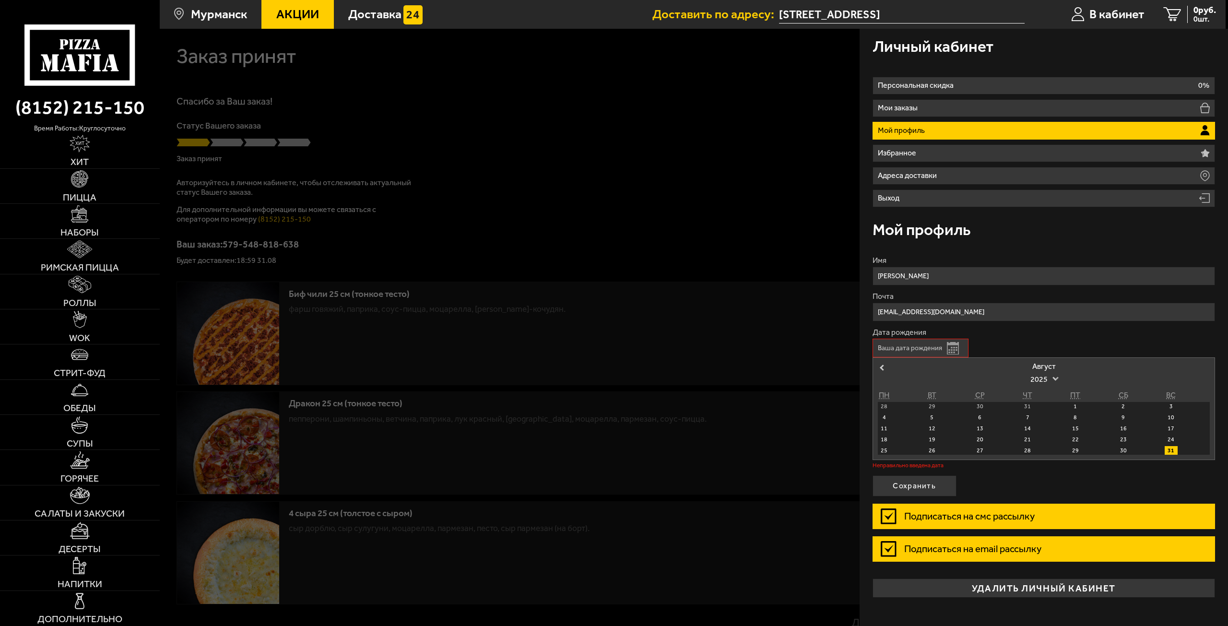
click at [1047, 377] on span "2025" at bounding box center [1044, 379] width 27 height 17
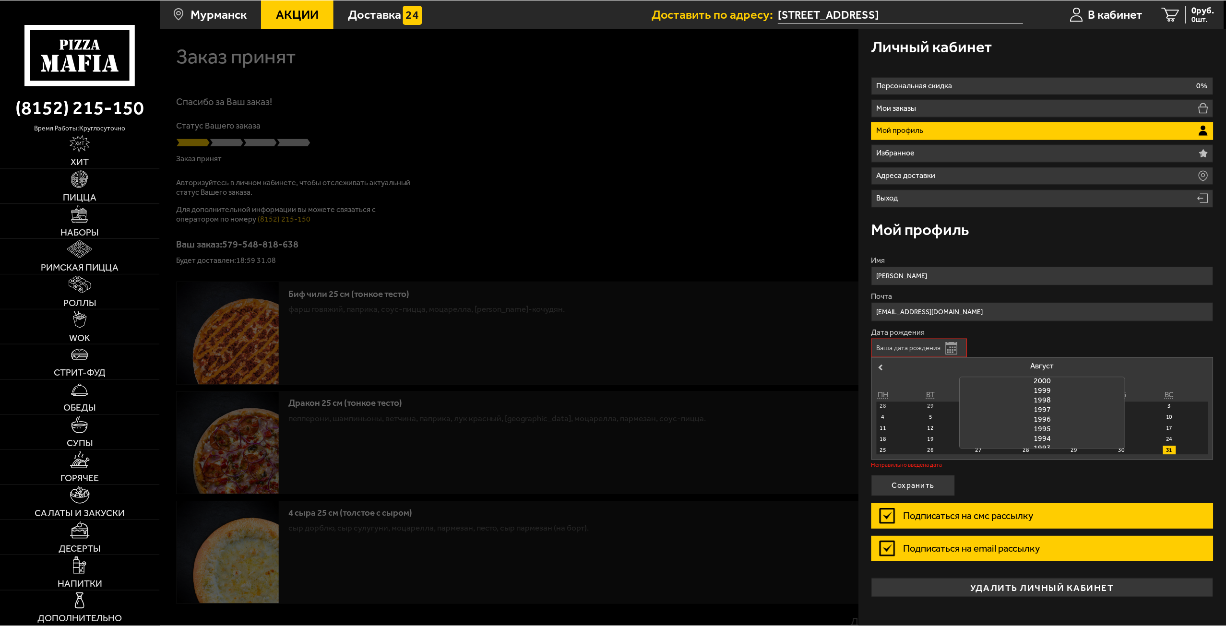
scroll to position [238, 0]
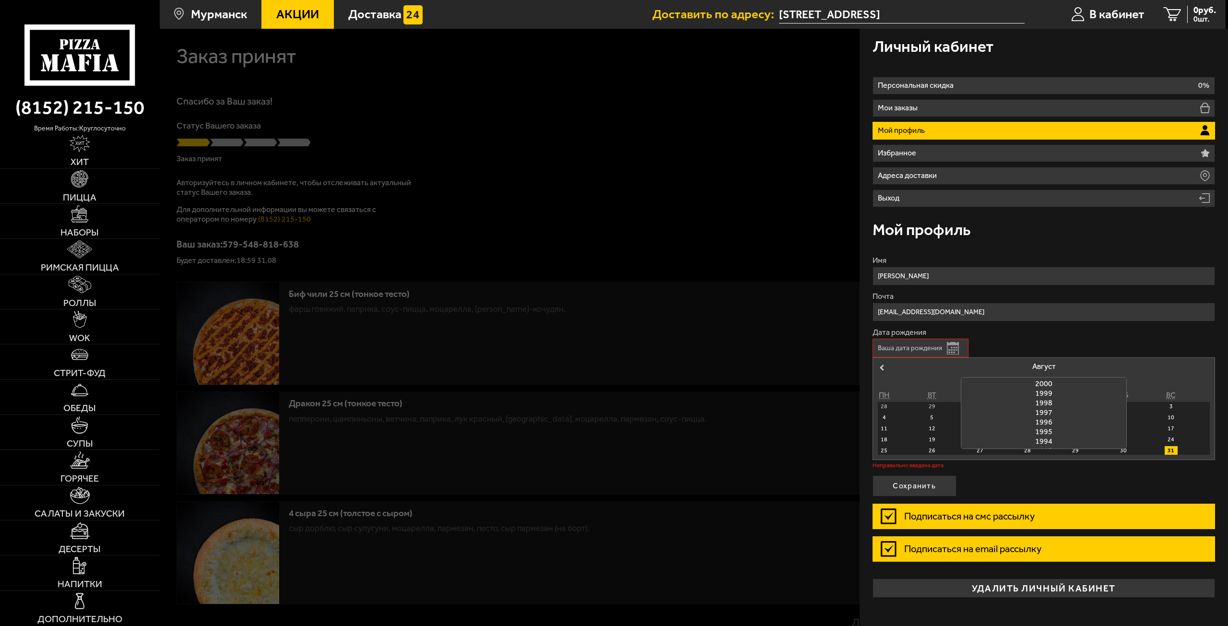
click at [1040, 432] on div "1995" at bounding box center [1044, 432] width 165 height 10
click at [882, 368] on span "Previous Month" at bounding box center [882, 368] width 0 height 10
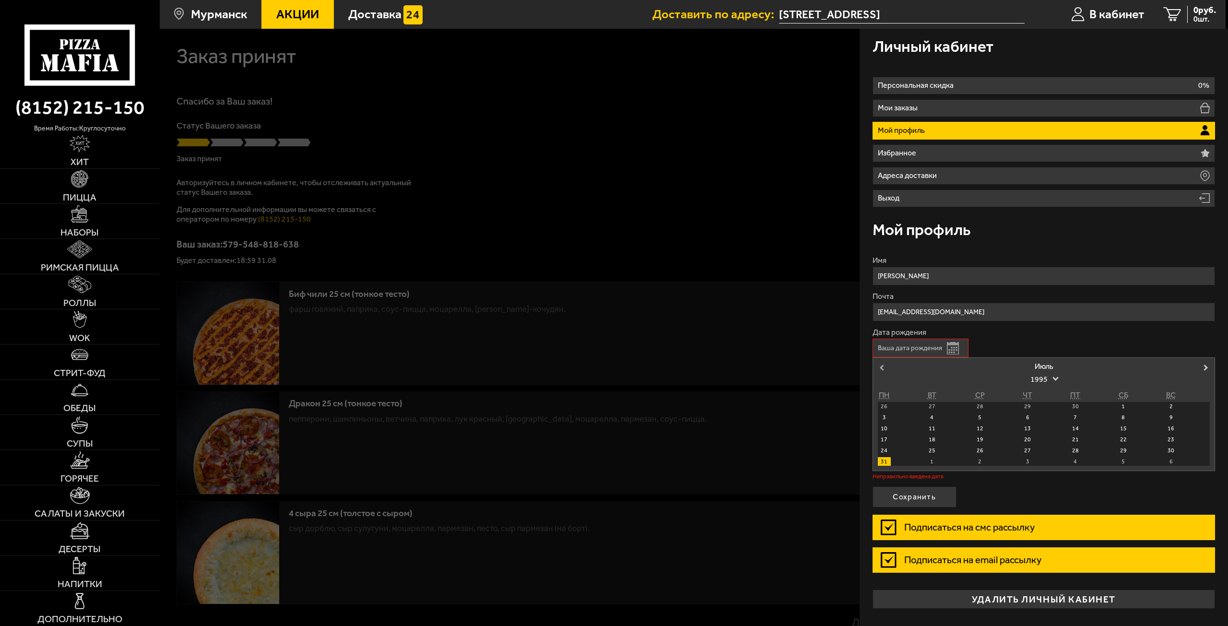
click at [882, 368] on span "Previous Month" at bounding box center [882, 368] width 0 height 10
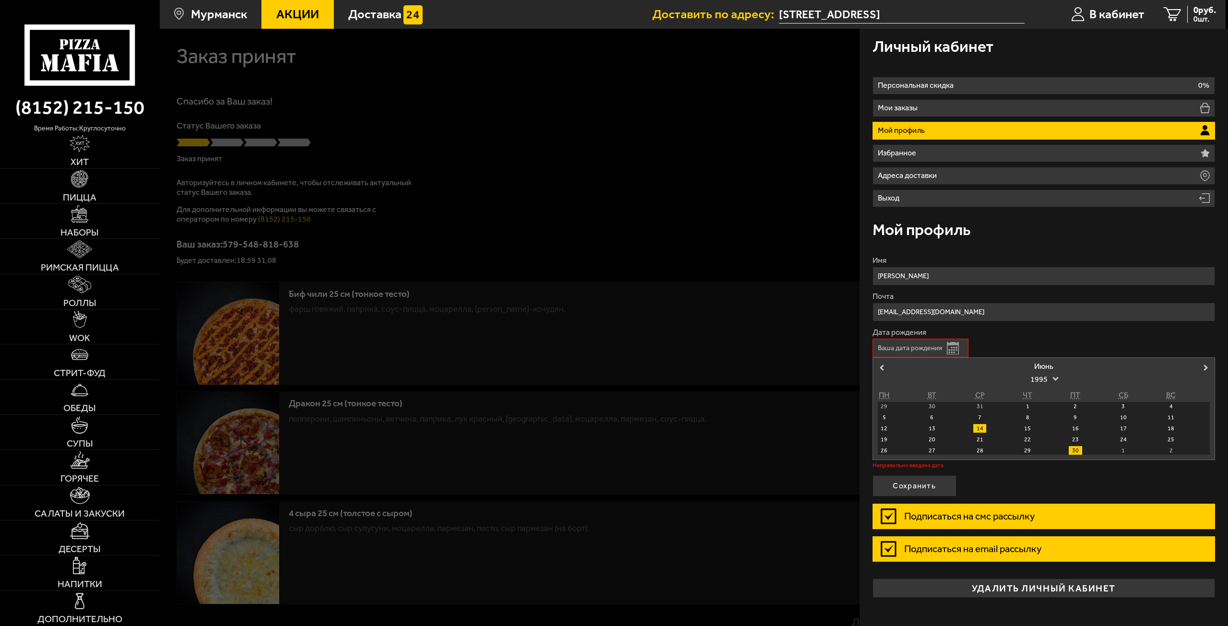
click at [986, 430] on div "14" at bounding box center [980, 428] width 13 height 9
type input "[DATE]"
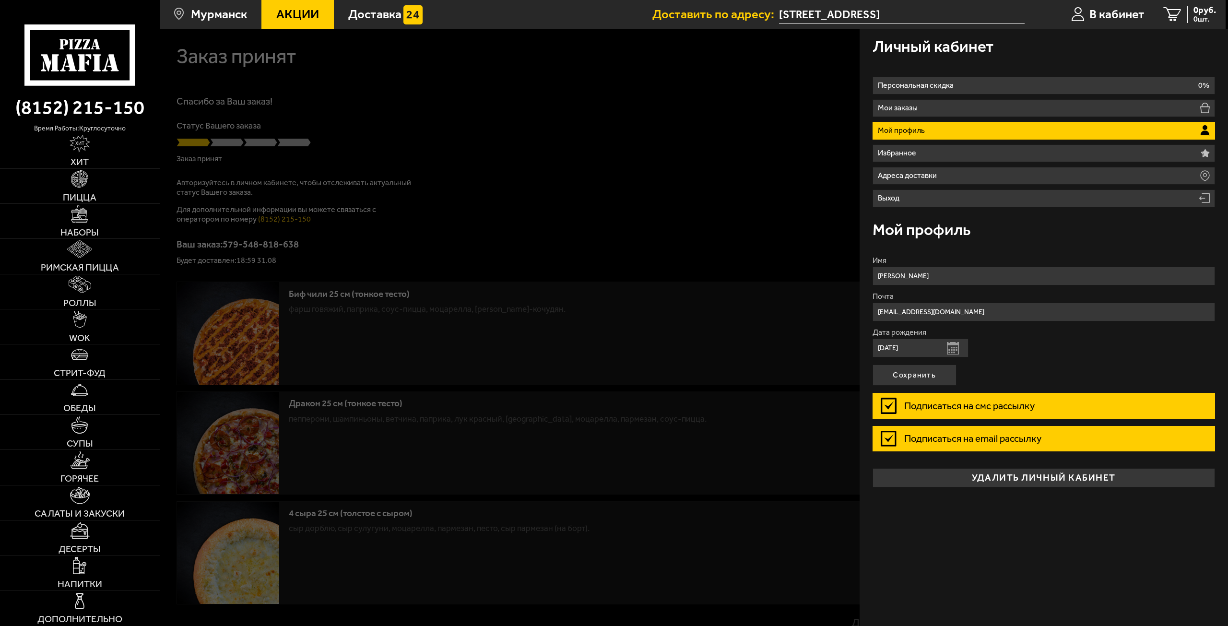
click at [885, 402] on label "Подписаться на смс рассылку" at bounding box center [1044, 405] width 343 height 25
click at [0, 0] on input "Подписаться на смс рассылку" at bounding box center [0, 0] width 0 height 0
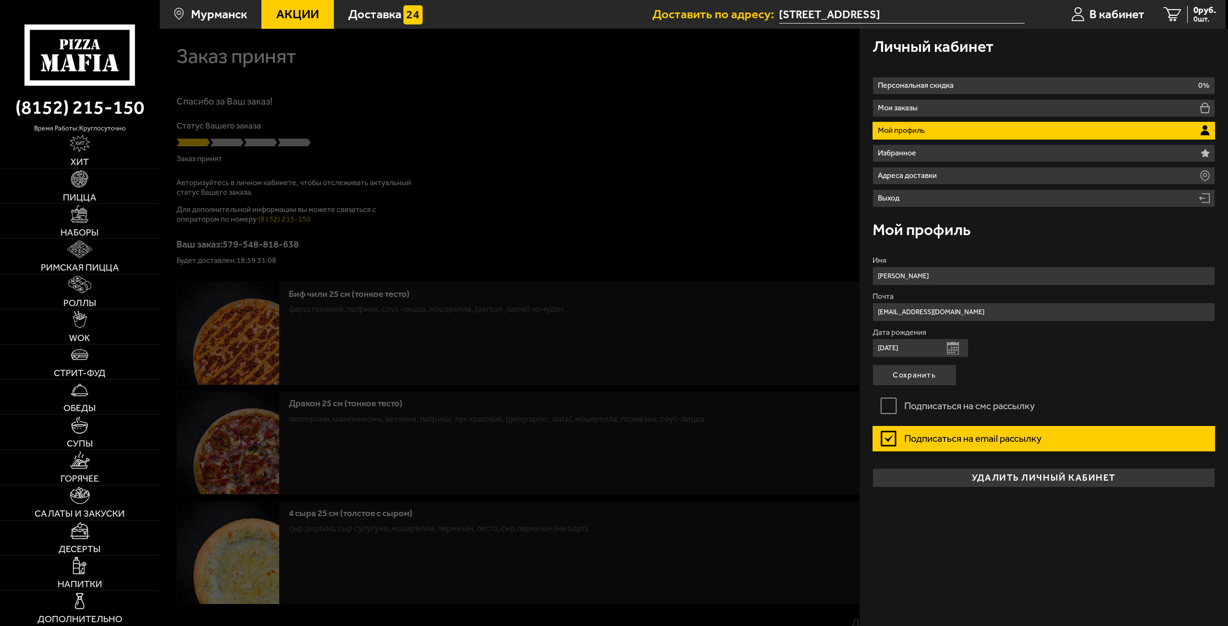
click at [888, 439] on label "Подписаться на email рассылку" at bounding box center [1044, 438] width 343 height 25
click at [0, 0] on input "Подписаться на email рассылку" at bounding box center [0, 0] width 0 height 0
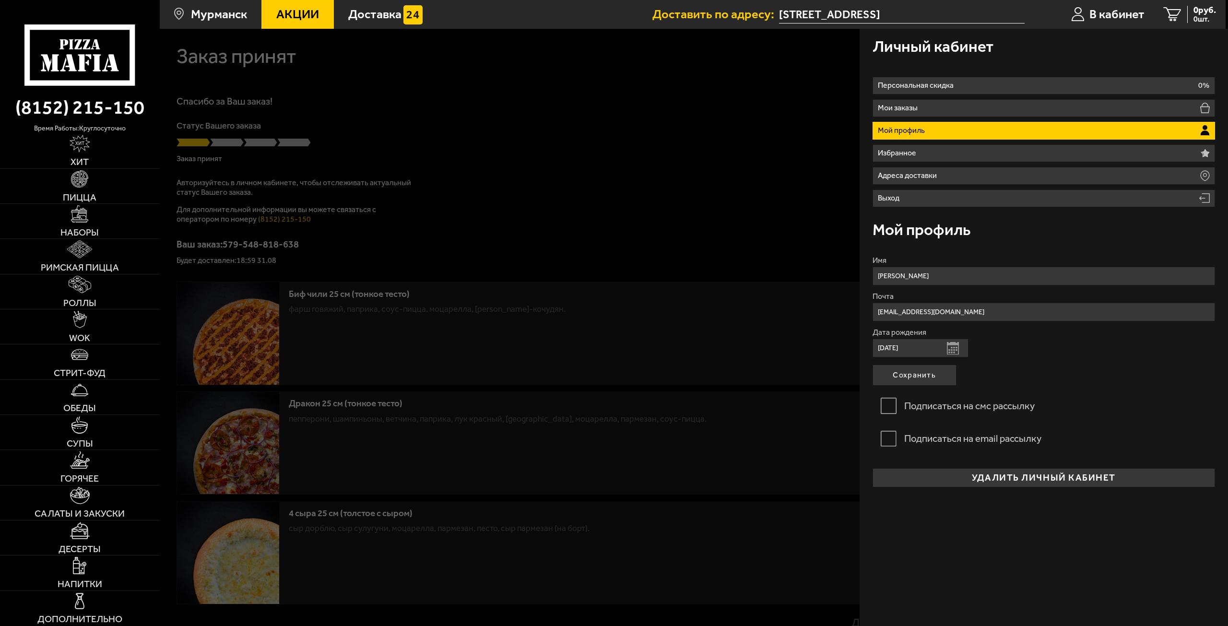
click at [890, 411] on label "Подписаться на смс рассылку" at bounding box center [1044, 405] width 343 height 25
click at [0, 0] on input "Подписаться на смс рассылку" at bounding box center [0, 0] width 0 height 0
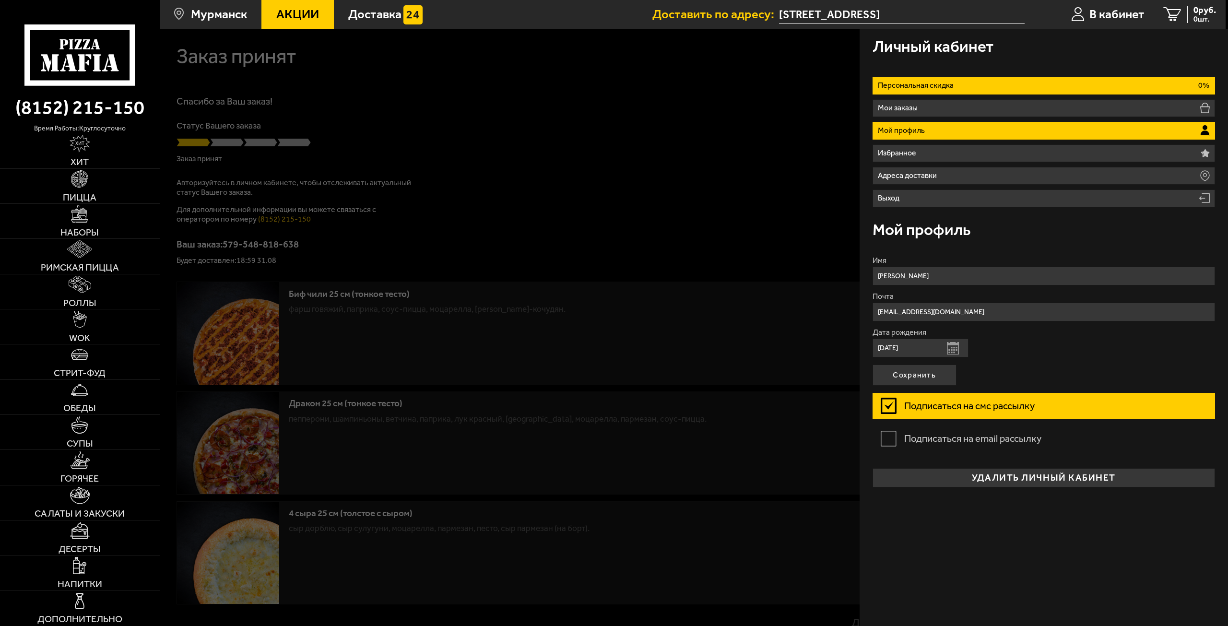
click at [1206, 85] on p "0%" at bounding box center [1204, 86] width 11 height 8
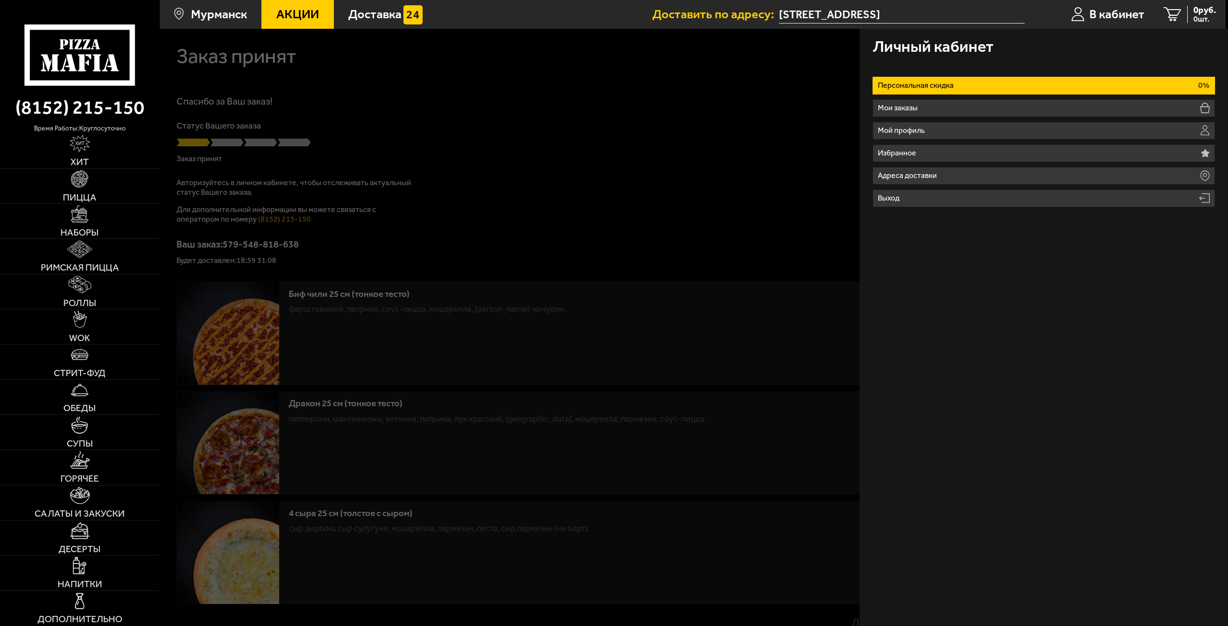
click at [723, 71] on div at bounding box center [774, 342] width 1228 height 626
